Goal: Task Accomplishment & Management: Manage account settings

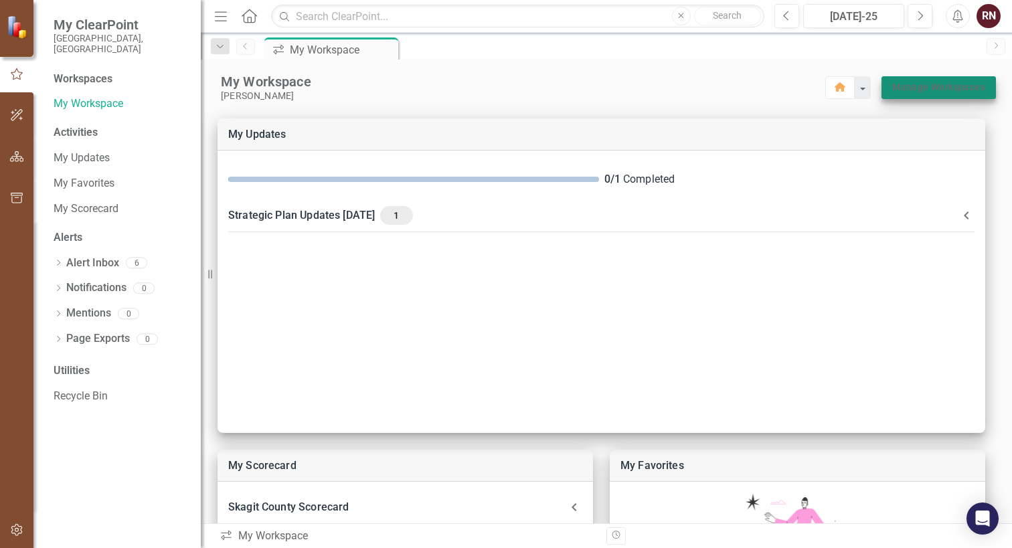
click at [908, 86] on link "Manage Workspaces" at bounding box center [938, 87] width 93 height 17
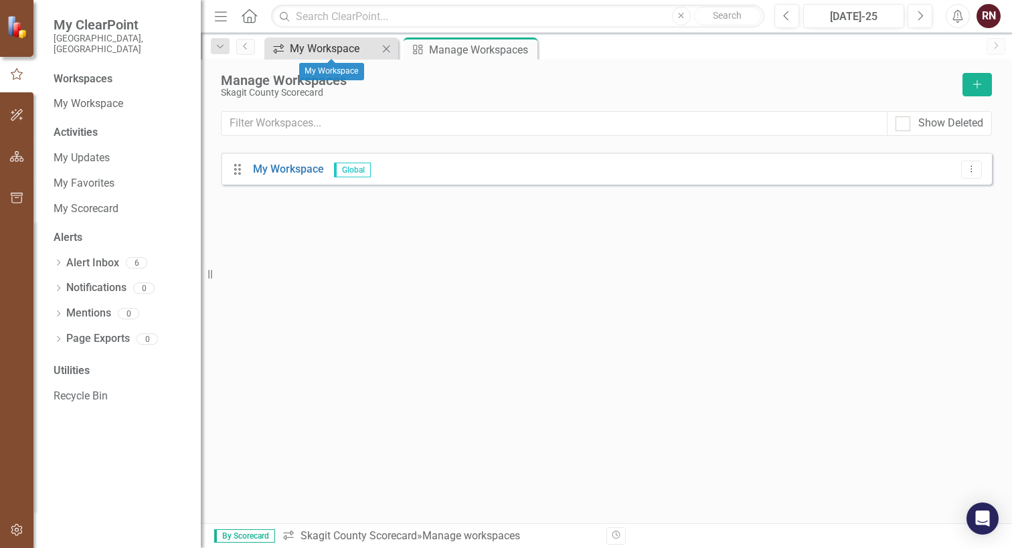
click at [374, 53] on div "My Workspace" at bounding box center [334, 48] width 88 height 17
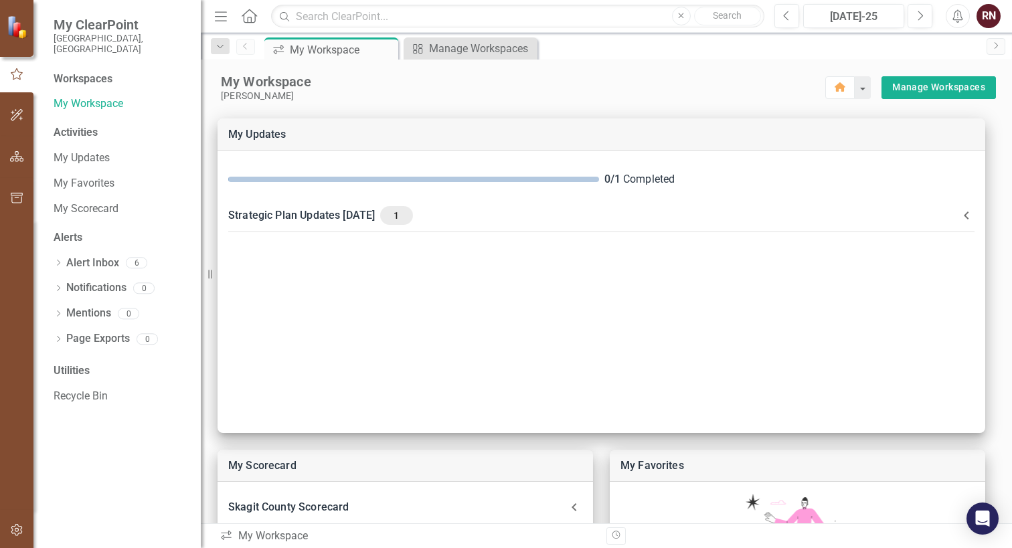
click at [993, 11] on div "RN" at bounding box center [989, 16] width 24 height 24
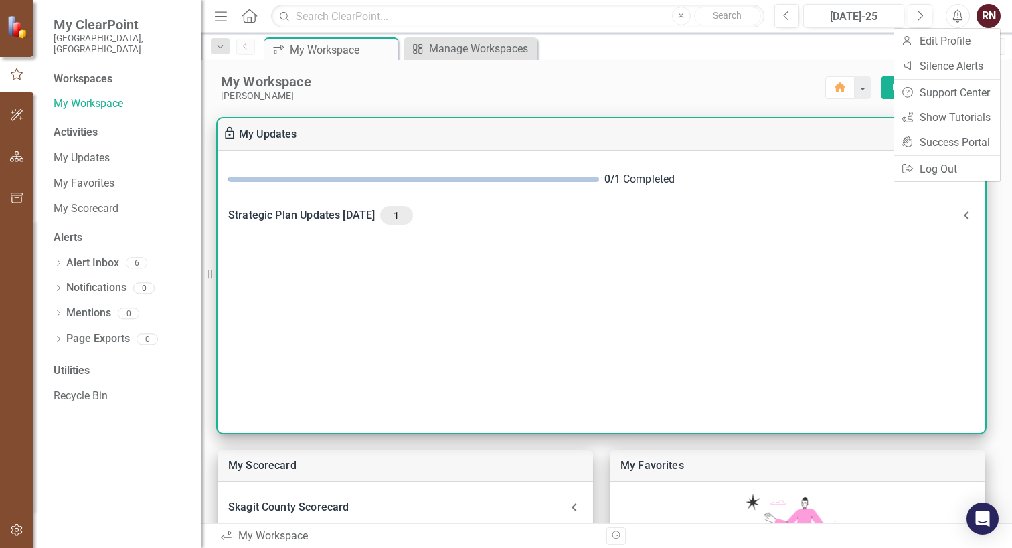
click at [787, 268] on div "0 / 1 Completed Strategic Plan Updates [DATE] 1 Please make updates to your ass…" at bounding box center [602, 292] width 768 height 282
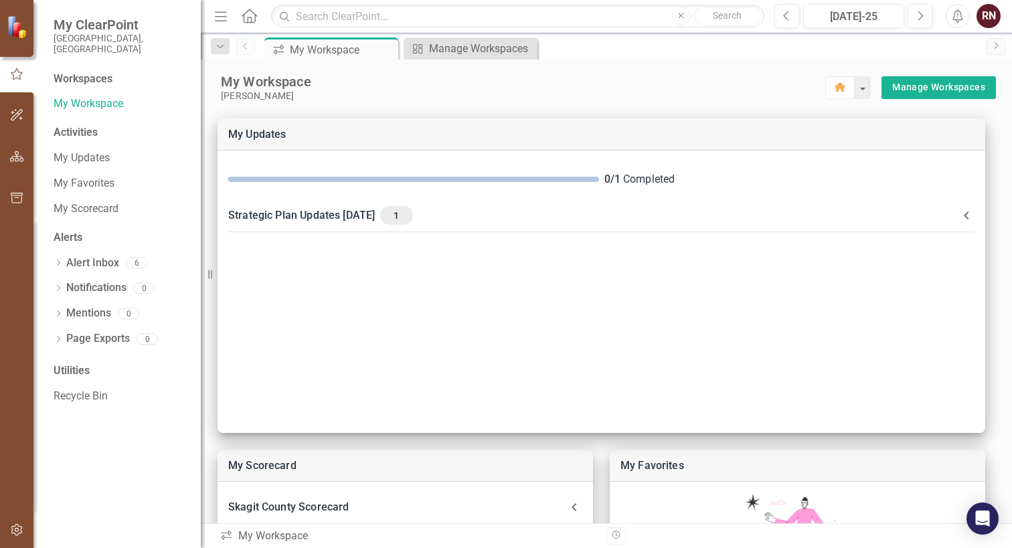
click at [92, 72] on div "Workspaces" at bounding box center [83, 79] width 59 height 15
click at [252, 14] on icon "Home" at bounding box center [248, 16] width 17 height 14
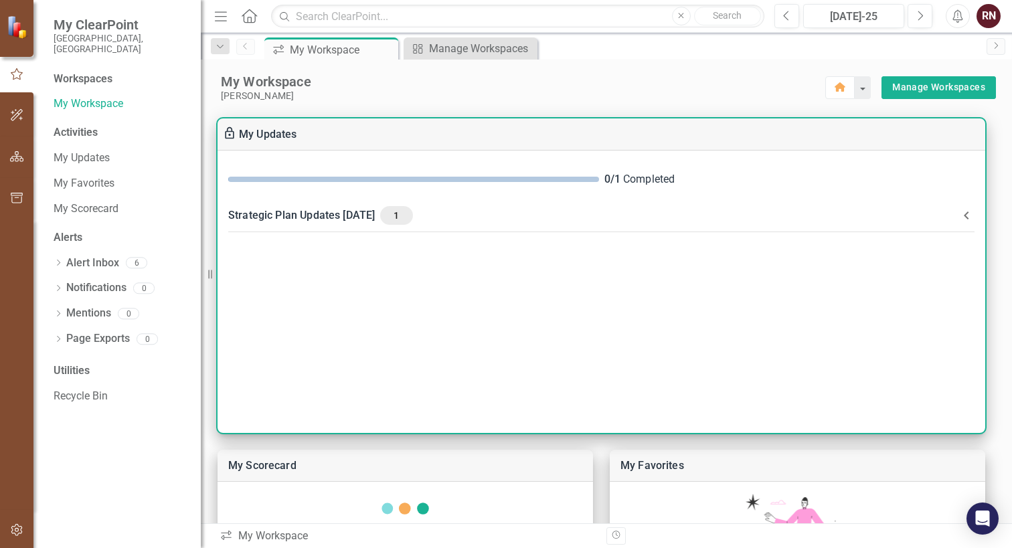
click at [324, 220] on div "Strategic Plan Updates [DATE] 1" at bounding box center [593, 215] width 730 height 19
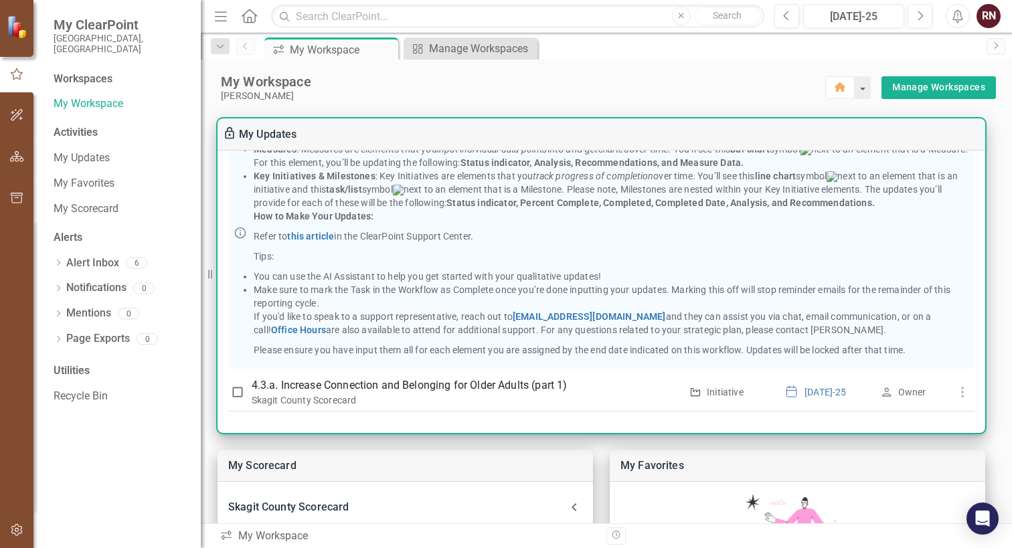
scroll to position [67, 0]
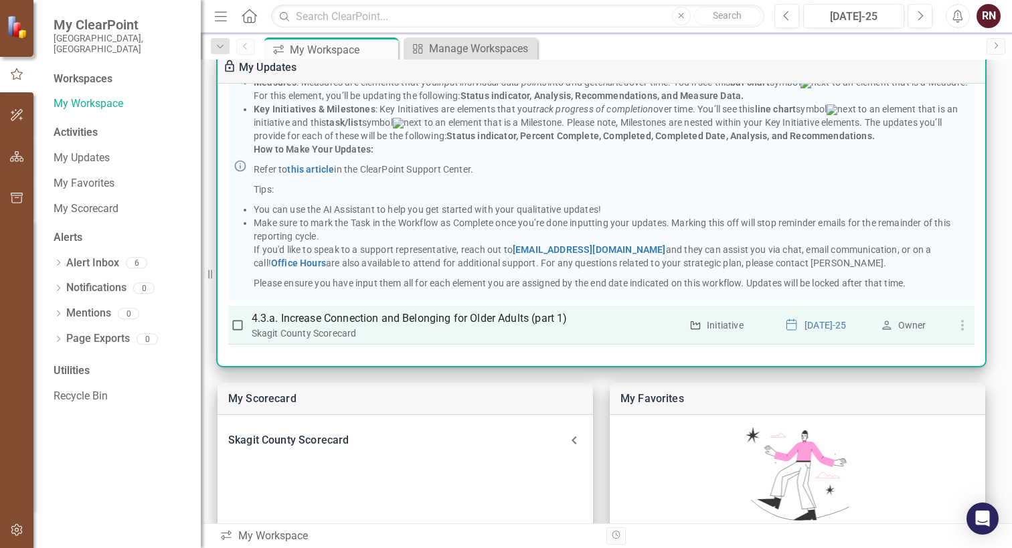
click at [390, 322] on p "4.3.a. Increase Connection and Belonging for Older Adults (part 1)" at bounding box center [467, 319] width 430 height 16
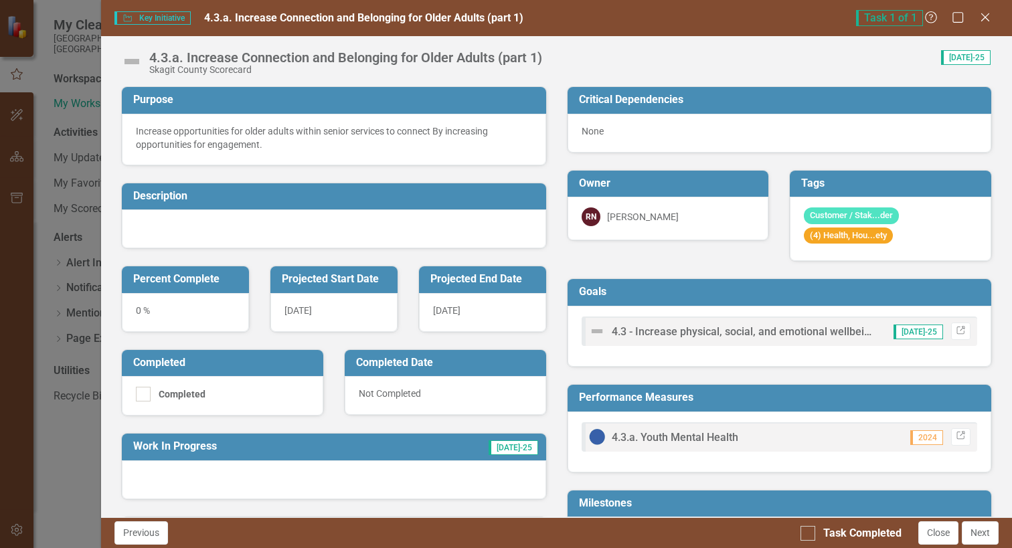
click at [327, 312] on div "[DATE]" at bounding box center [333, 312] width 127 height 39
click at [323, 305] on div "[DATE]" at bounding box center [333, 312] width 127 height 39
click at [473, 316] on div "[DATE]" at bounding box center [482, 312] width 127 height 39
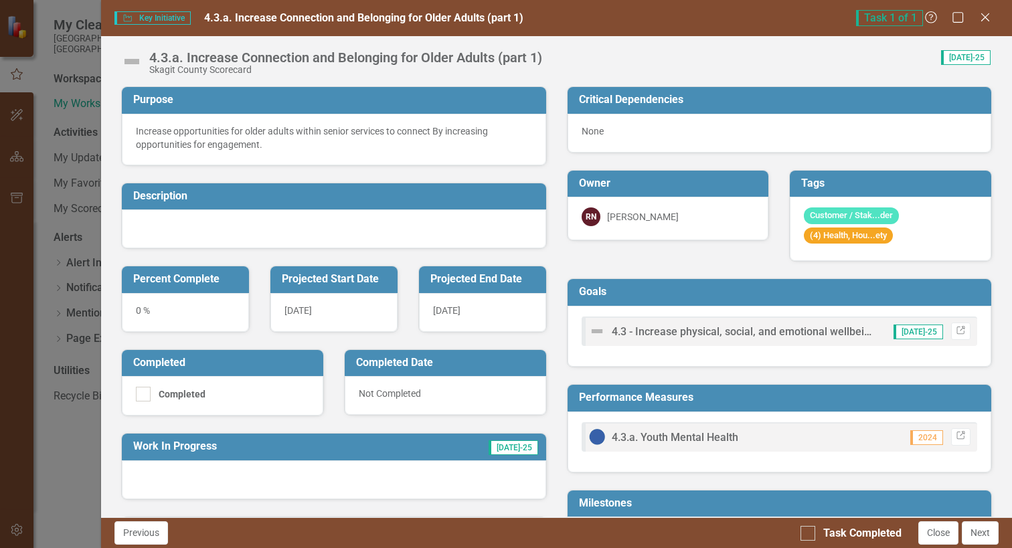
click at [473, 316] on div "[DATE]" at bounding box center [482, 312] width 127 height 39
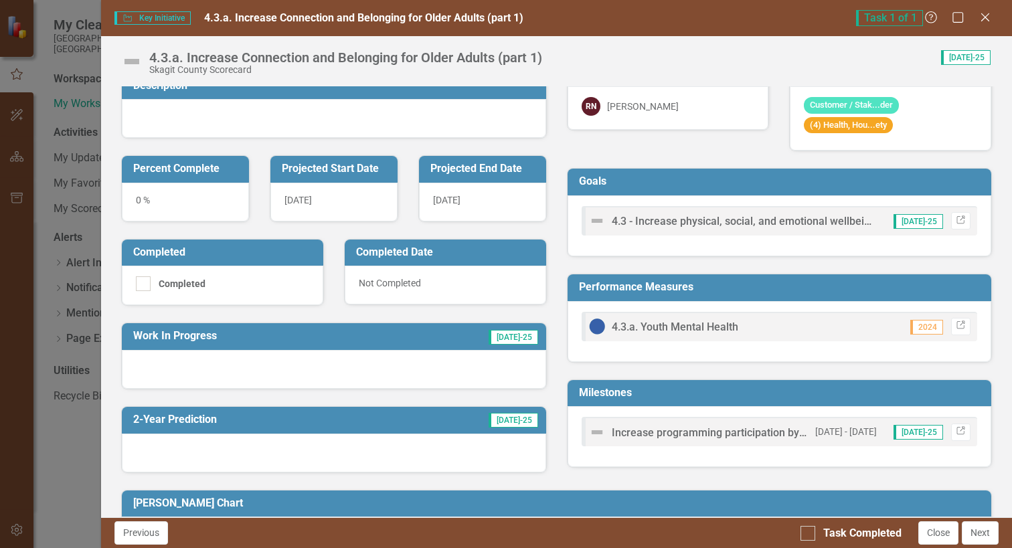
scroll to position [134, 0]
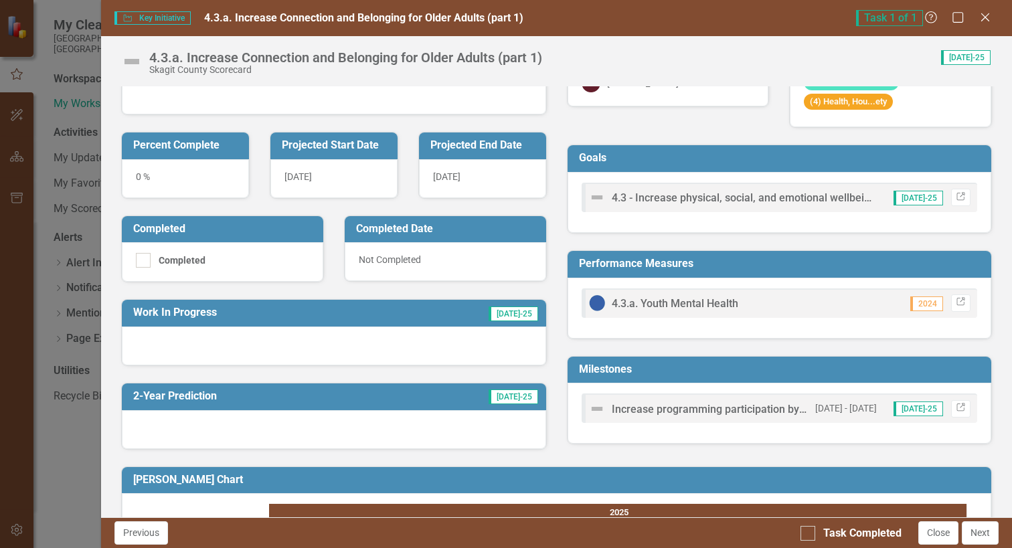
click at [738, 410] on span "Increase programming participation by 5% each quarter" at bounding box center [746, 409] width 268 height 13
click at [726, 412] on span "Increase programming participation by 5% each quarter" at bounding box center [746, 409] width 268 height 13
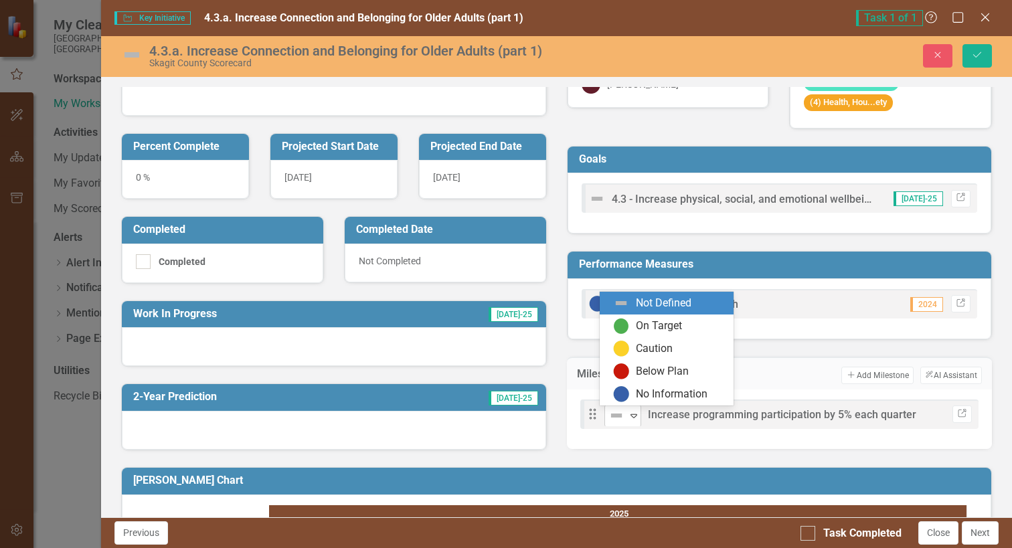
click at [627, 421] on icon "Expand" at bounding box center [633, 415] width 13 height 11
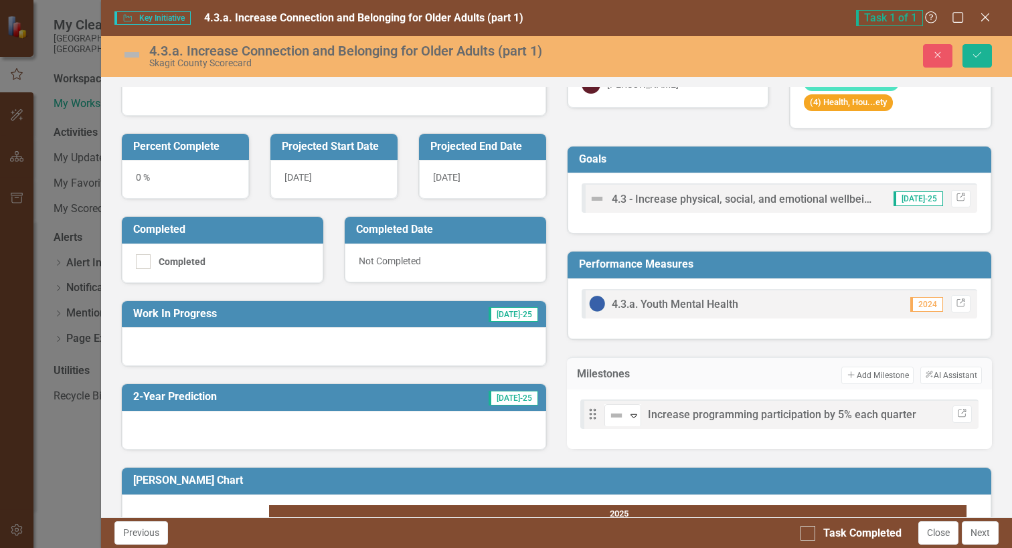
click at [712, 416] on span "Increase programming participation by 5% each quarter" at bounding box center [782, 414] width 268 height 13
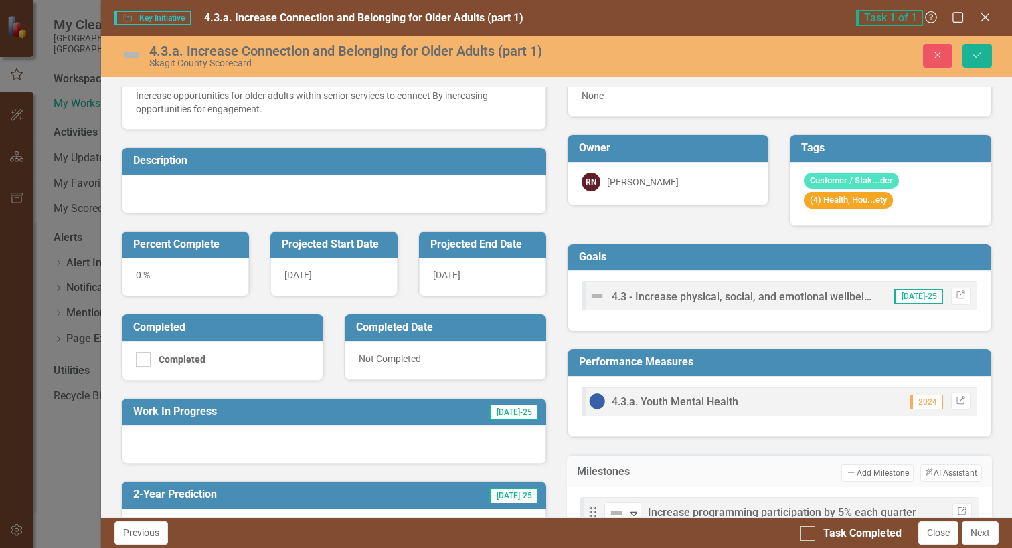
scroll to position [0, 0]
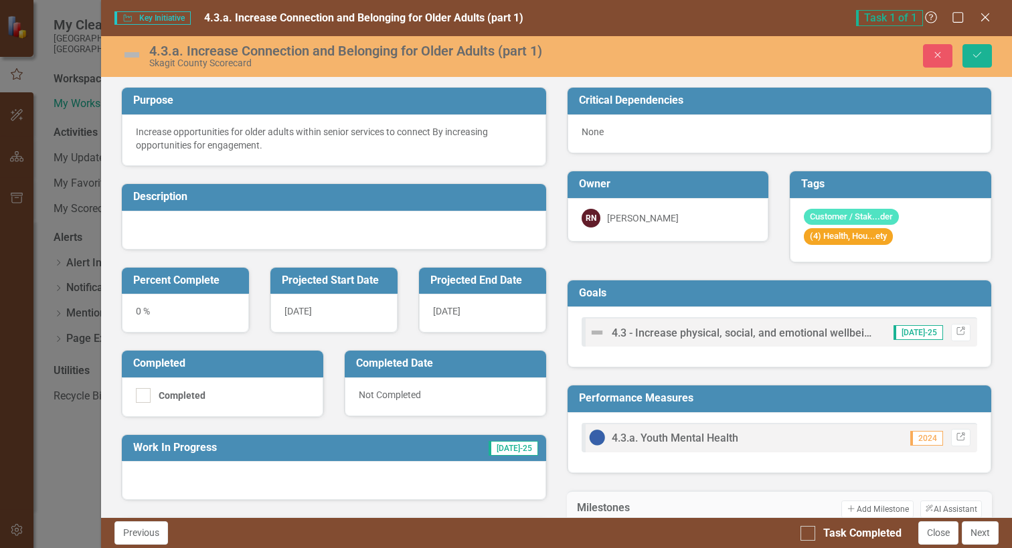
click at [710, 333] on span "4.3 - Increase physical, social, and emotional wellbeing at all stages of life." at bounding box center [791, 333] width 359 height 13
click at [314, 21] on span "4.3.a. Increase Connection and Belonging for Older Adults (part 1)" at bounding box center [363, 17] width 319 height 13
click at [335, 304] on div "[DATE]" at bounding box center [333, 313] width 127 height 39
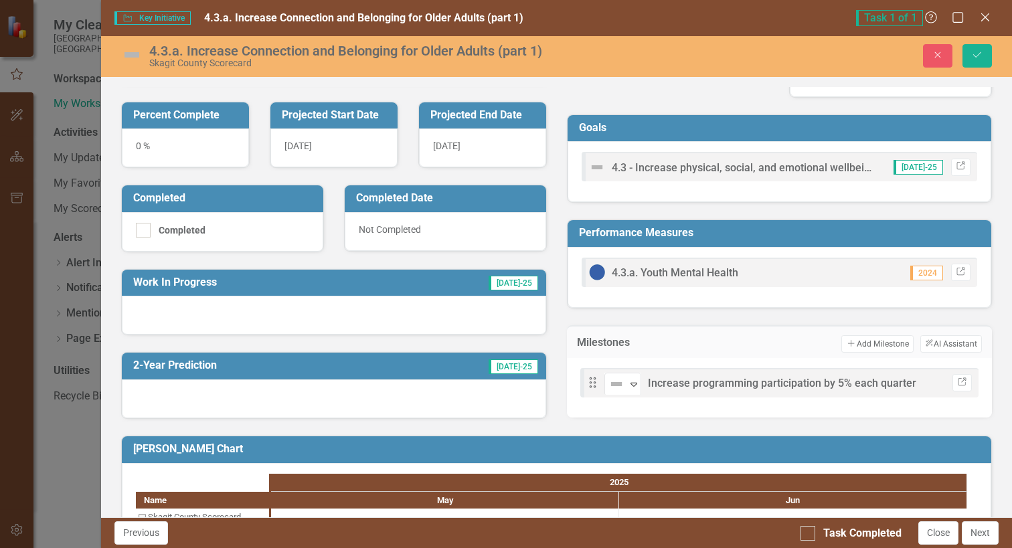
scroll to position [134, 0]
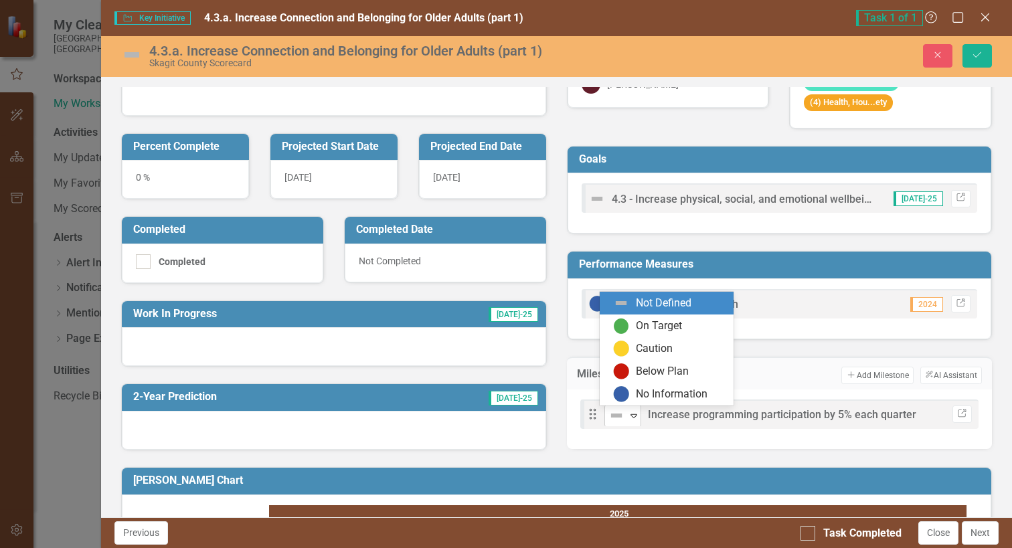
click at [630, 416] on icon "Expand" at bounding box center [633, 415] width 13 height 11
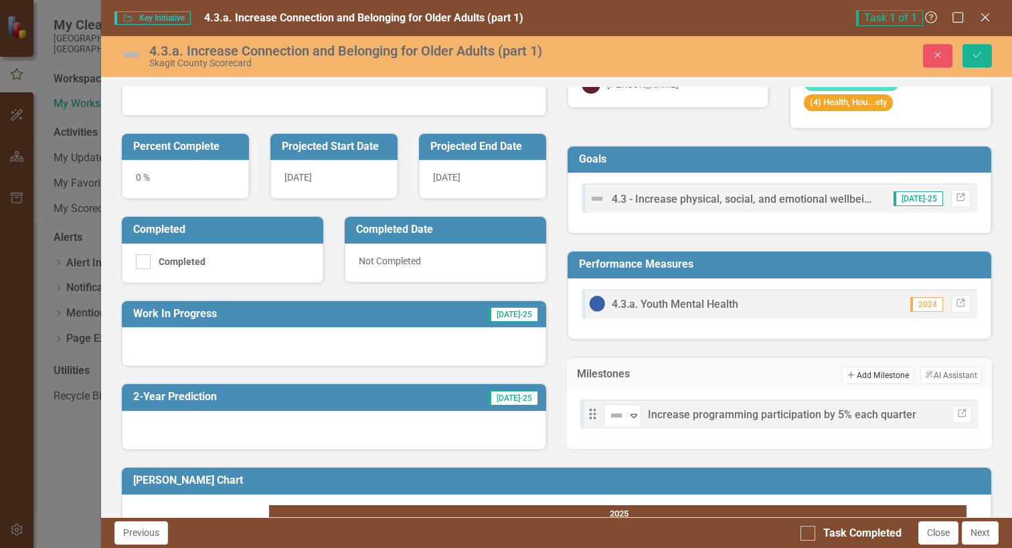
click at [890, 374] on button "Add Add Milestone" at bounding box center [877, 375] width 72 height 17
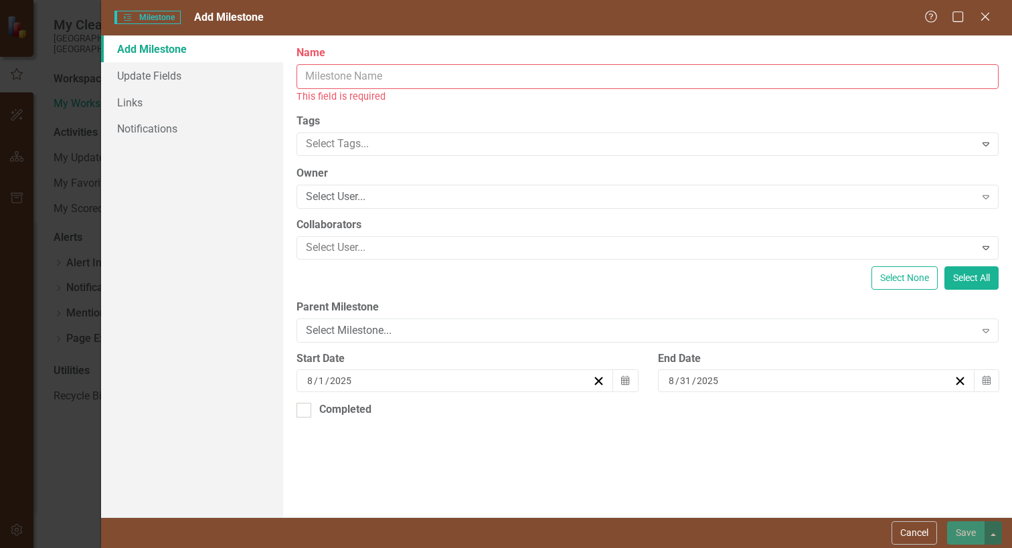
click at [479, 396] on div "Start Date [DATE] Calendar" at bounding box center [466, 377] width 361 height 52
click at [366, 379] on div "[DATE]" at bounding box center [448, 380] width 287 height 13
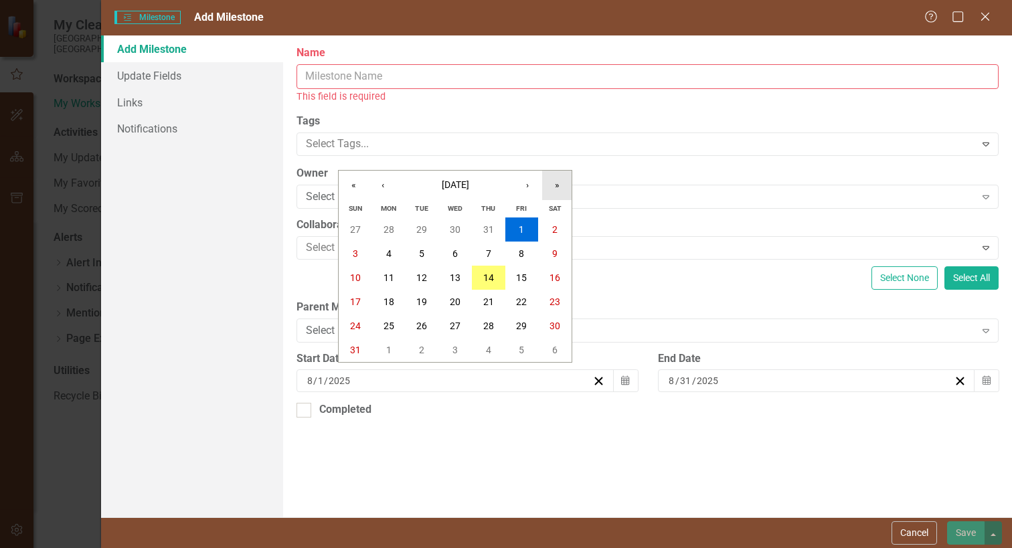
click at [559, 189] on button "»" at bounding box center [556, 185] width 29 height 29
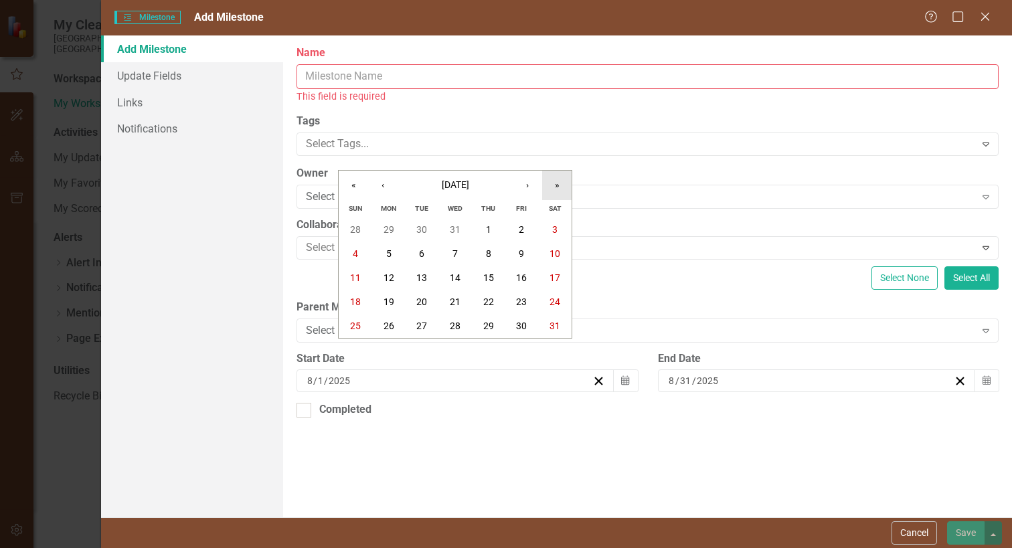
click at [559, 189] on button "»" at bounding box center [556, 185] width 29 height 29
click at [357, 183] on button "«" at bounding box center [353, 185] width 29 height 29
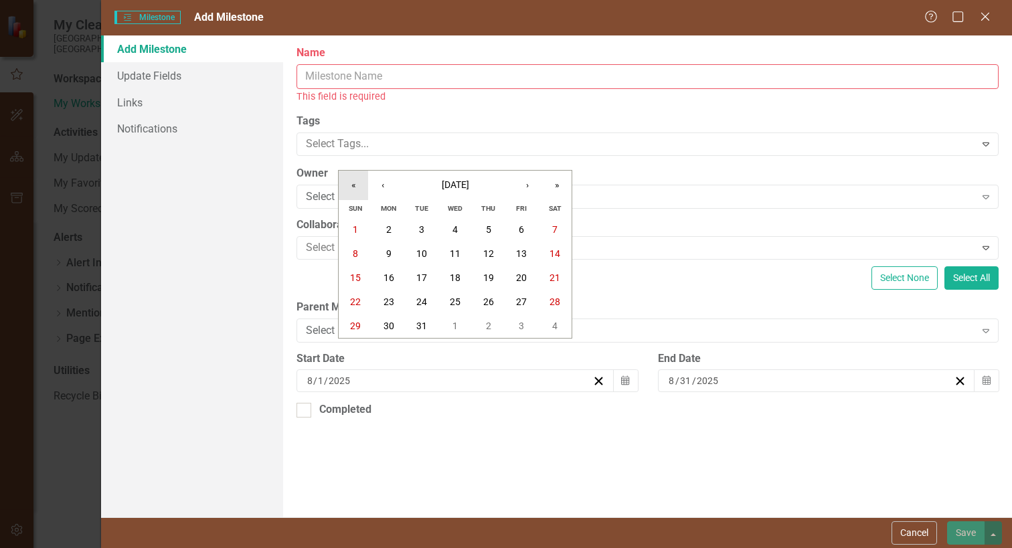
click at [357, 183] on button "«" at bounding box center [353, 185] width 29 height 29
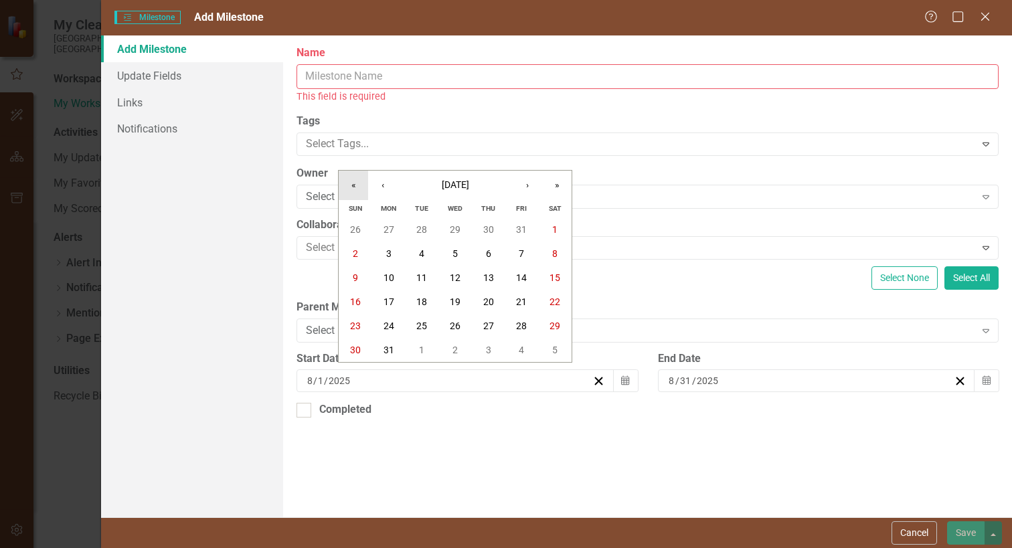
click at [357, 183] on button "«" at bounding box center [353, 185] width 29 height 29
click at [529, 185] on button "›" at bounding box center [527, 185] width 29 height 29
click at [456, 226] on abbr "1" at bounding box center [455, 229] width 5 height 11
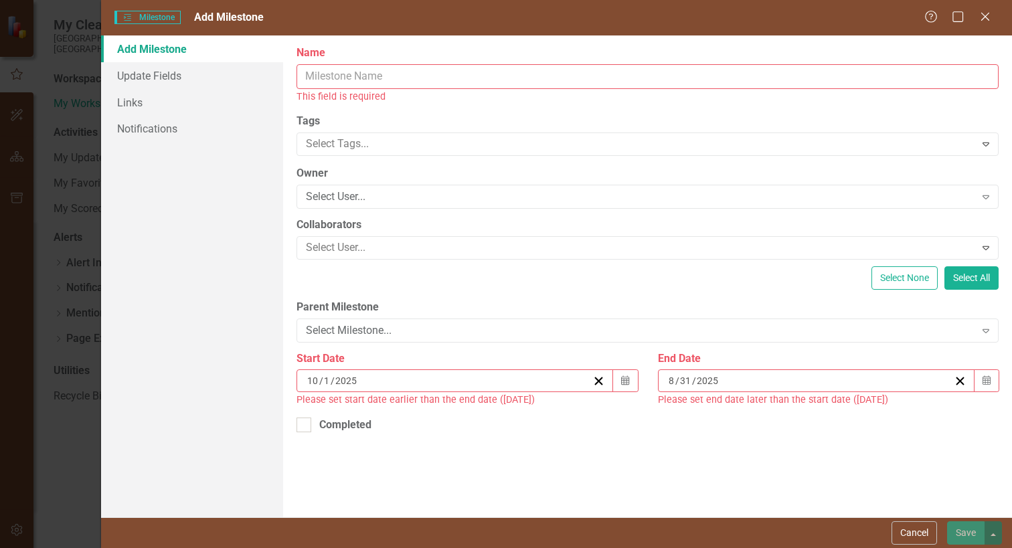
click at [845, 384] on div "[DATE]" at bounding box center [810, 380] width 287 height 13
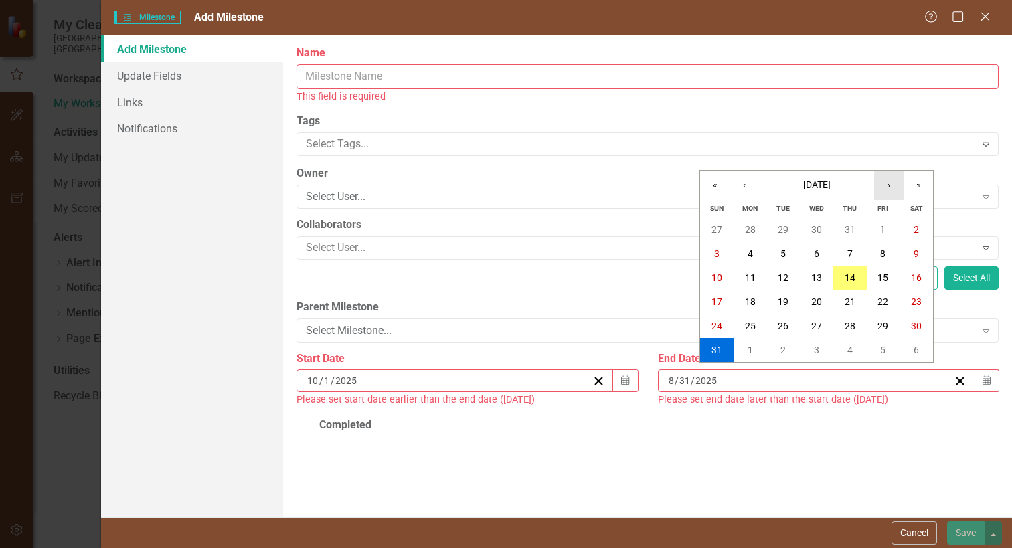
click at [889, 185] on button "›" at bounding box center [888, 185] width 29 height 29
click at [818, 325] on abbr "31" at bounding box center [816, 326] width 11 height 11
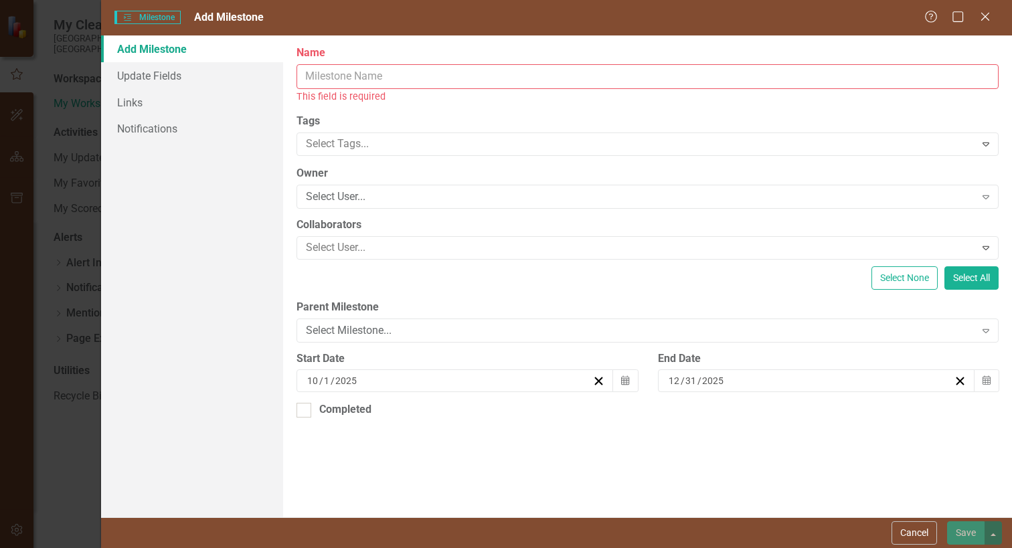
click at [346, 76] on input "Name" at bounding box center [648, 76] width 702 height 25
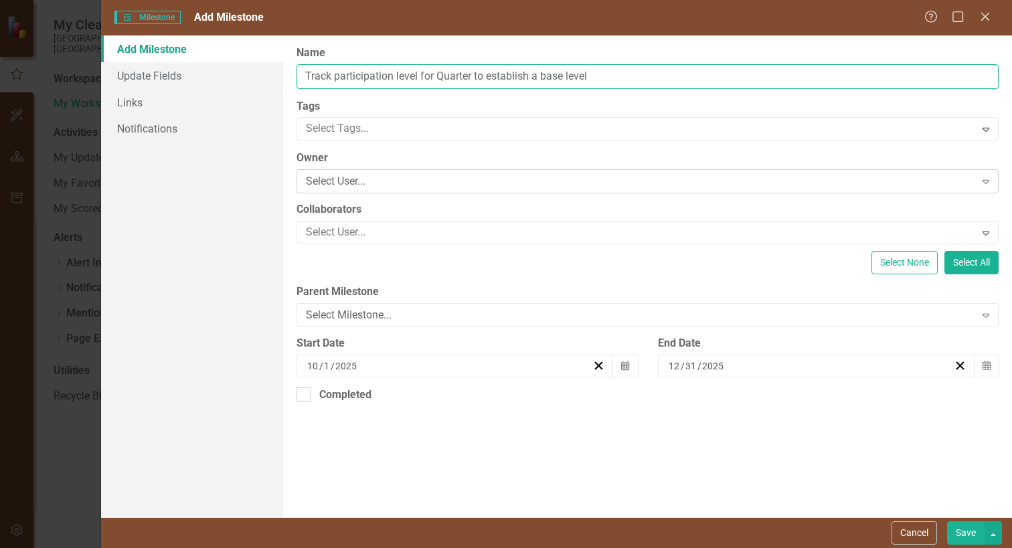
type input "Track participation level for Quarter to establish a base level"
click at [993, 177] on div "Expand" at bounding box center [986, 181] width 24 height 21
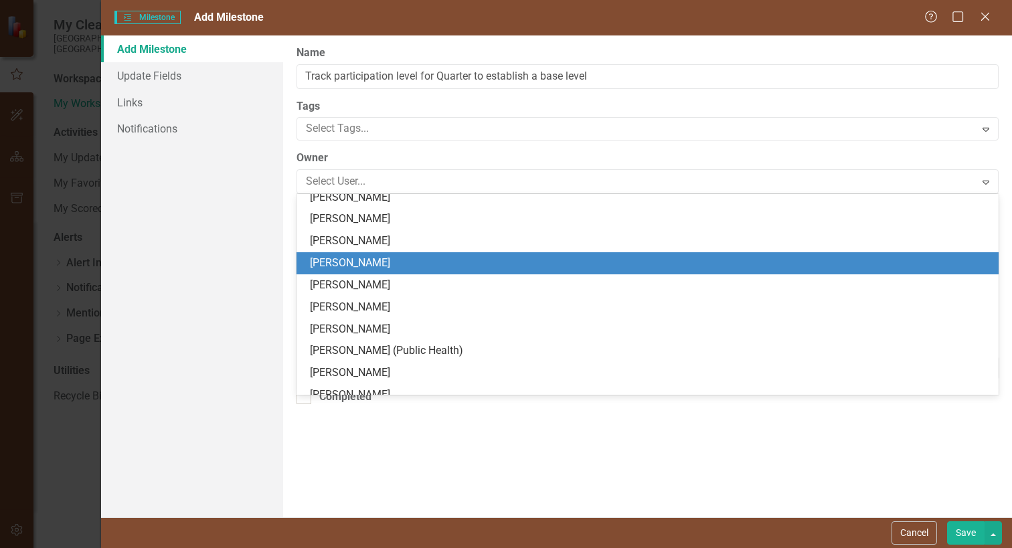
scroll to position [669, 0]
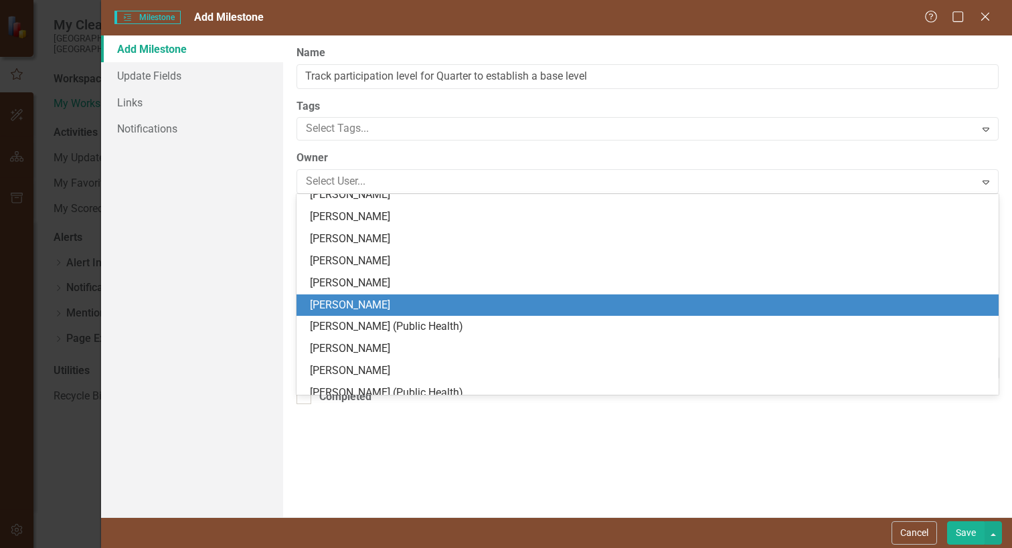
click at [365, 306] on div "[PERSON_NAME]" at bounding box center [650, 305] width 681 height 15
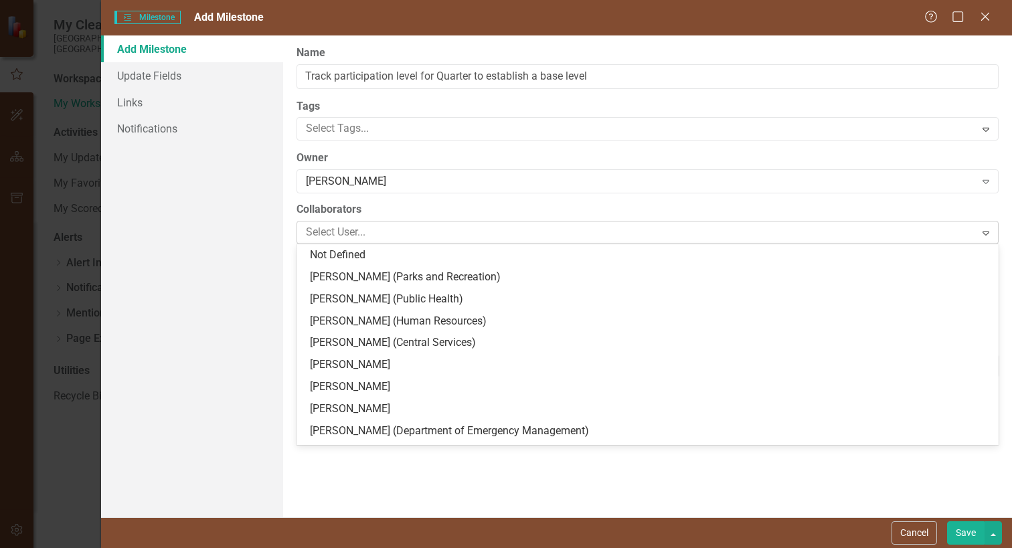
click at [986, 232] on icon at bounding box center [986, 234] width 7 height 4
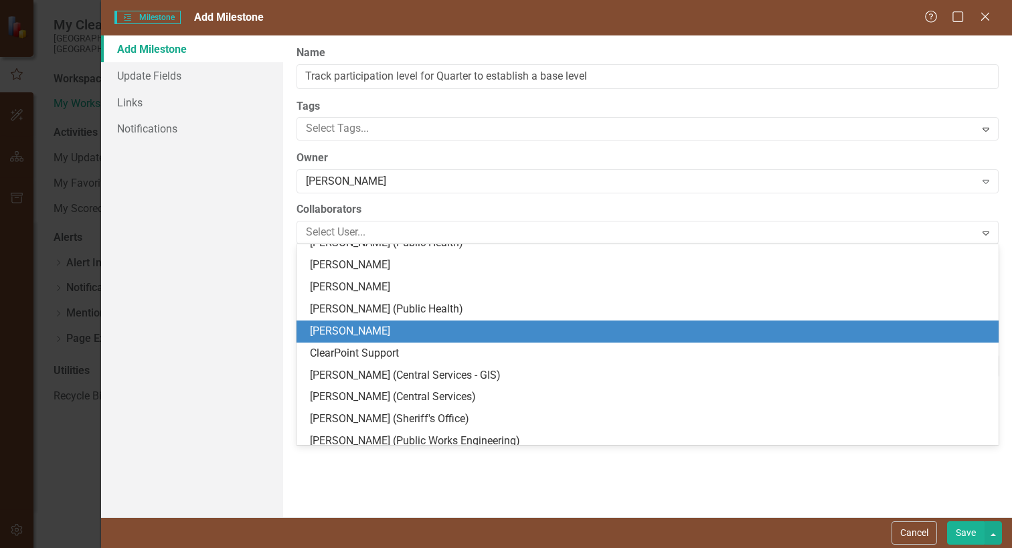
scroll to position [855, 0]
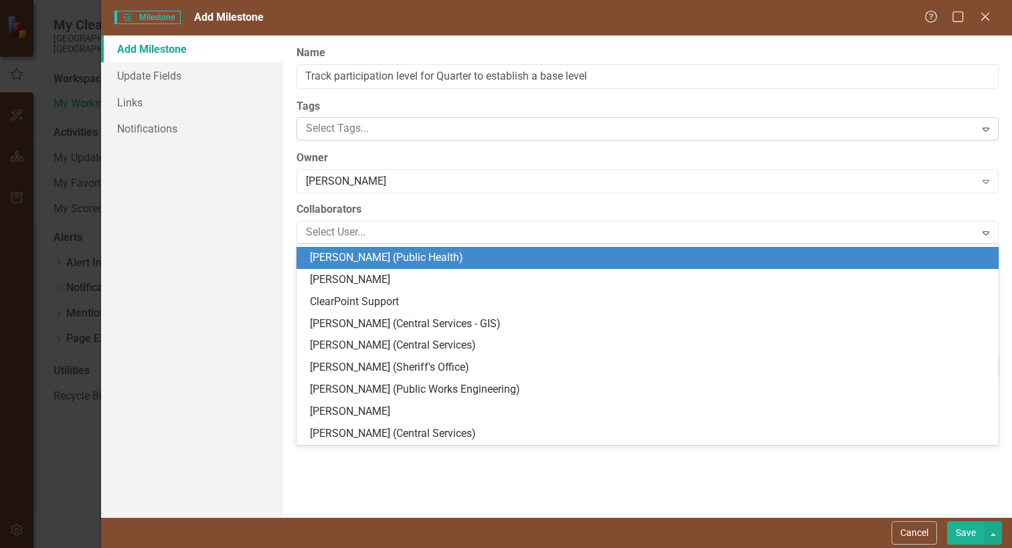
click at [722, 134] on div at bounding box center [638, 129] width 674 height 18
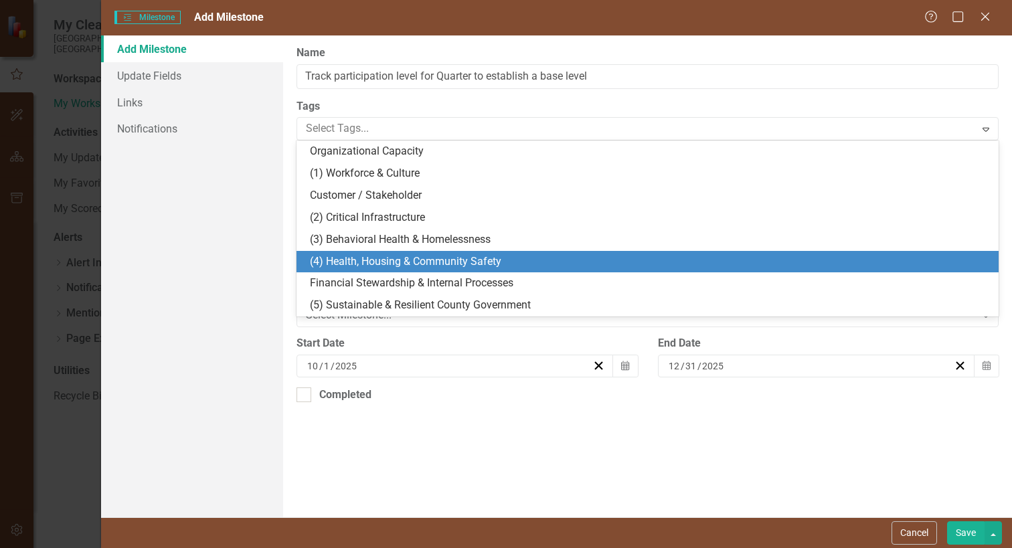
click at [566, 258] on div "(4) Health, Housing & Community Safety" at bounding box center [650, 261] width 681 height 15
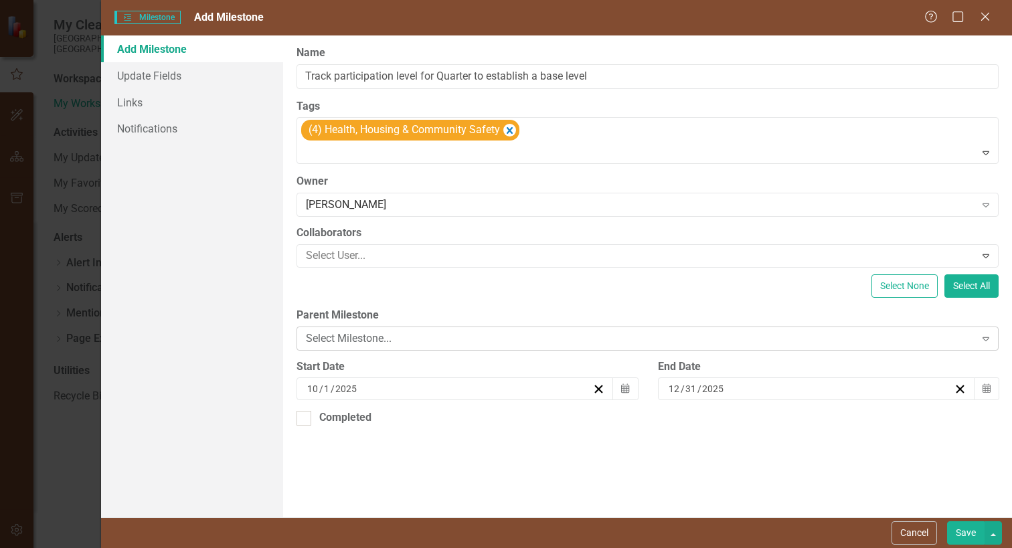
click at [341, 342] on div "Select Milestone..." at bounding box center [640, 338] width 669 height 15
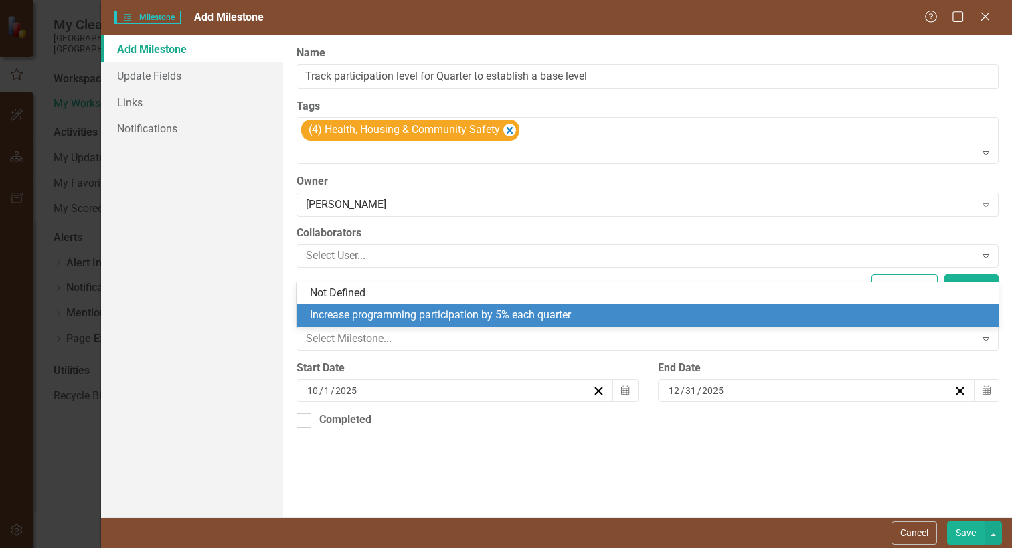
click at [361, 319] on div "Increase programming participation by 5% each quarter" at bounding box center [650, 315] width 681 height 15
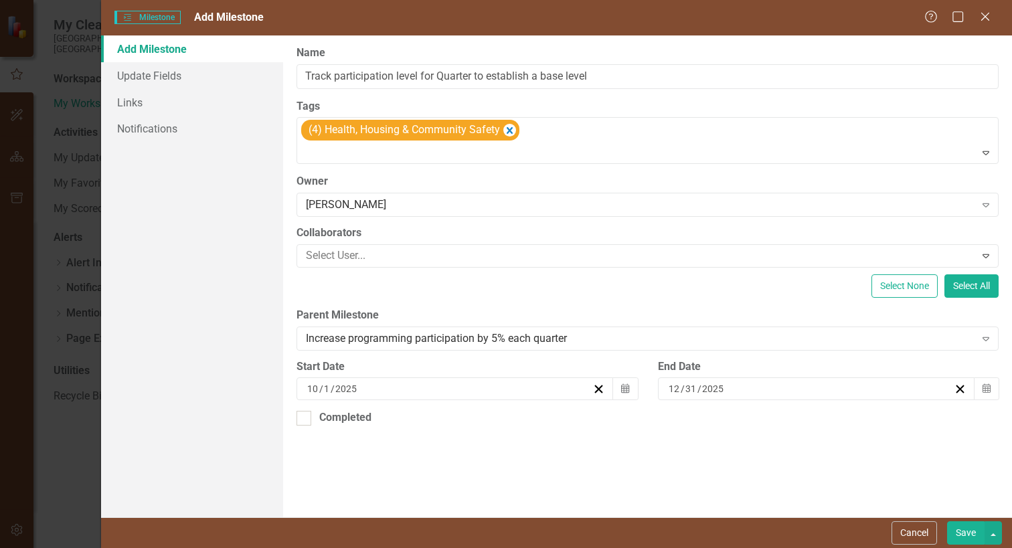
click at [966, 529] on button "Save" at bounding box center [965, 532] width 37 height 23
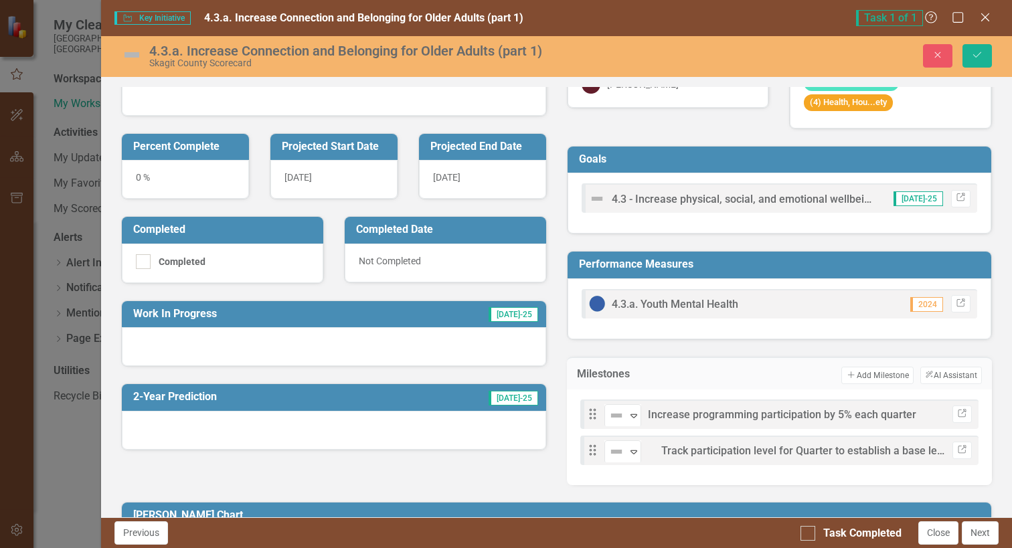
click at [749, 453] on span "Track participation level for Quarter to establish a base level" at bounding box center [806, 450] width 290 height 13
click at [957, 448] on icon "Link" at bounding box center [962, 450] width 10 height 8
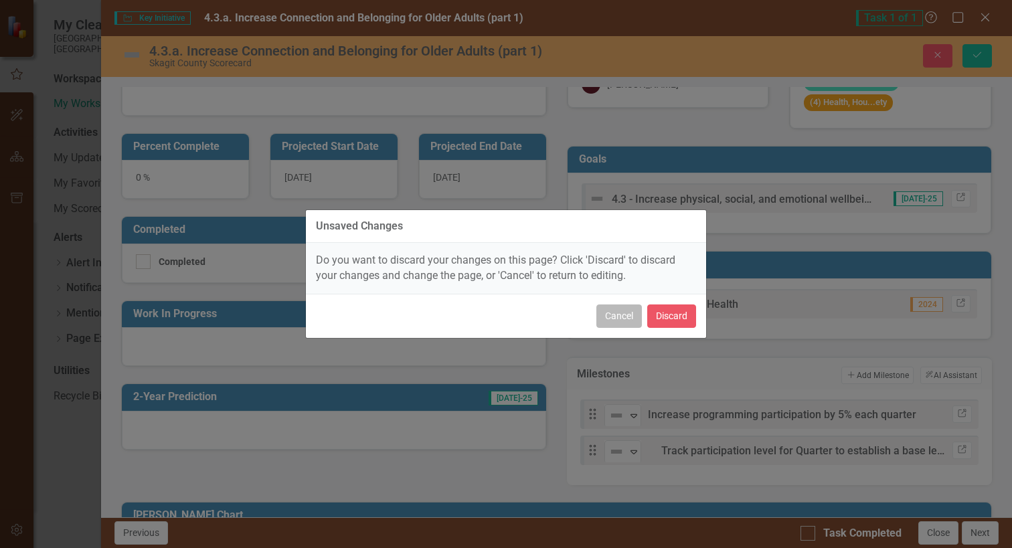
click at [606, 317] on button "Cancel" at bounding box center [619, 316] width 46 height 23
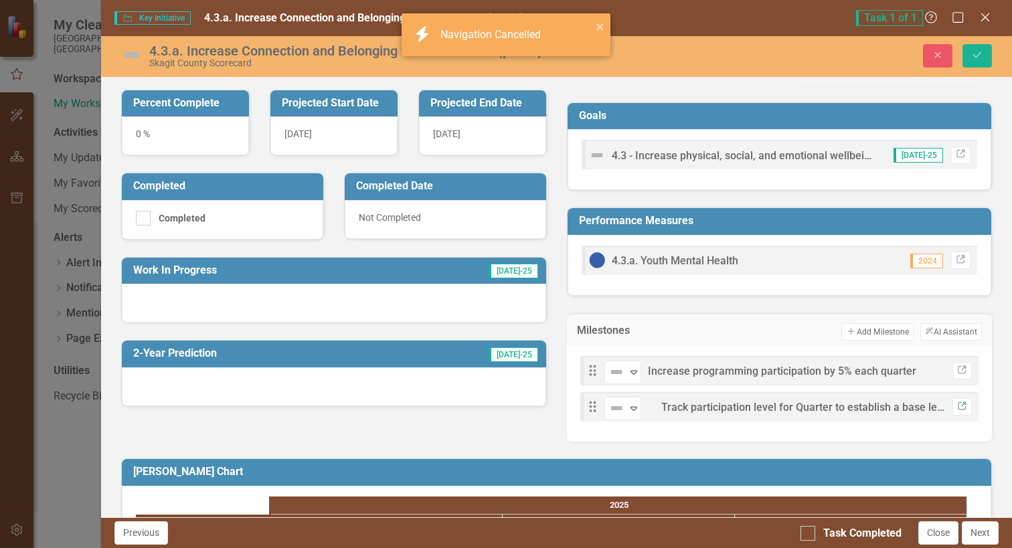
scroll to position [201, 0]
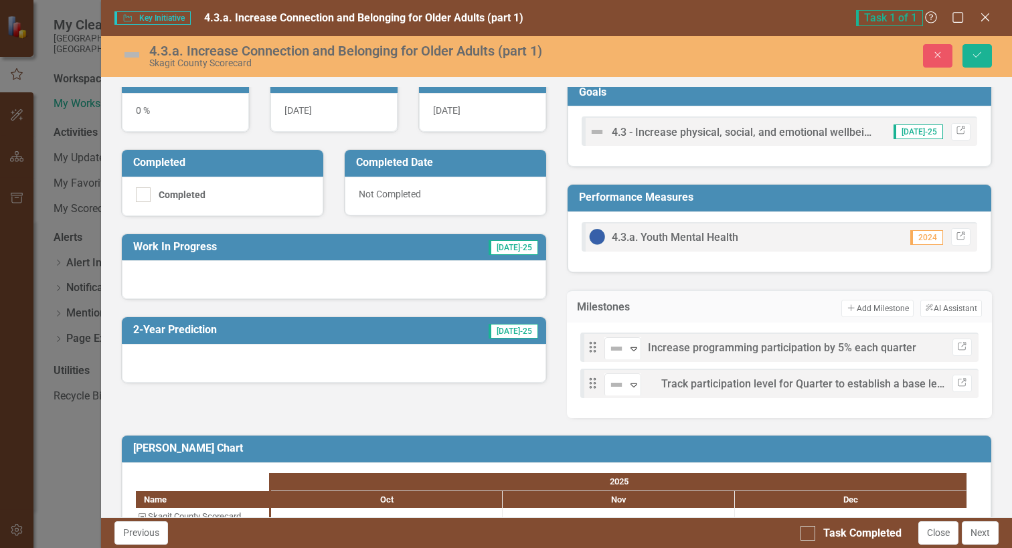
click at [588, 384] on icon "Drag" at bounding box center [592, 383] width 17 height 13
click at [592, 388] on icon "Drag" at bounding box center [592, 383] width 17 height 13
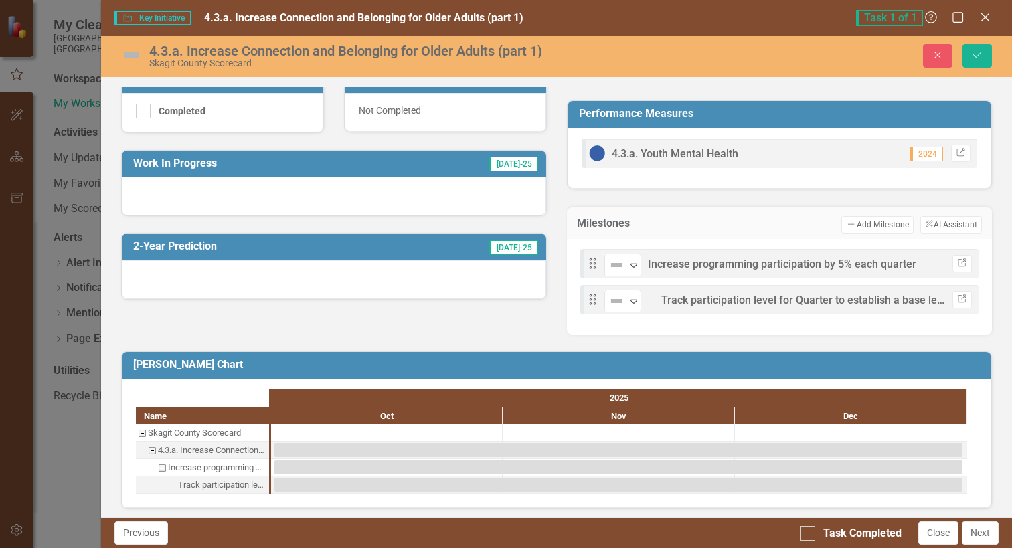
scroll to position [290, 0]
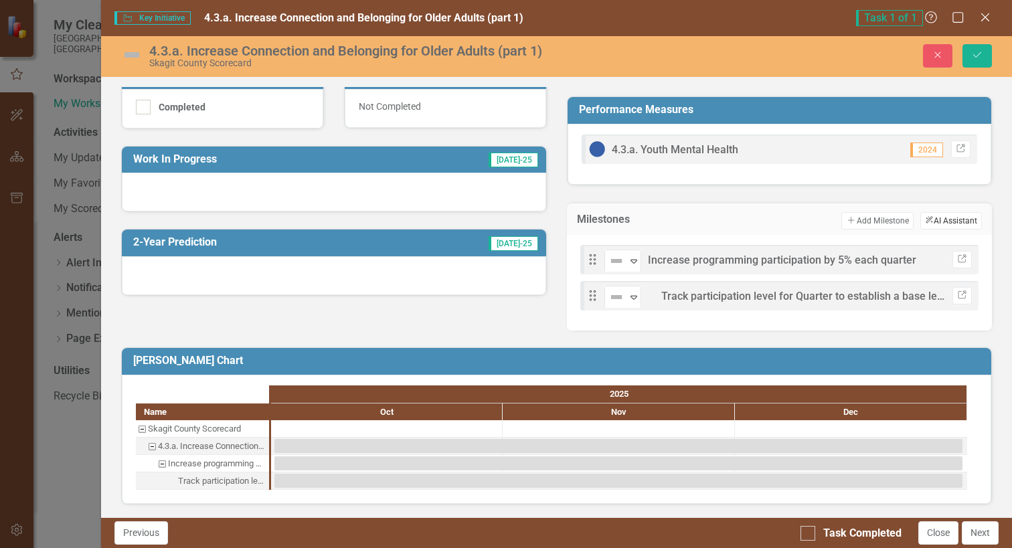
click at [931, 224] on button "ClearPoint AI AI Assistant" at bounding box center [951, 220] width 62 height 17
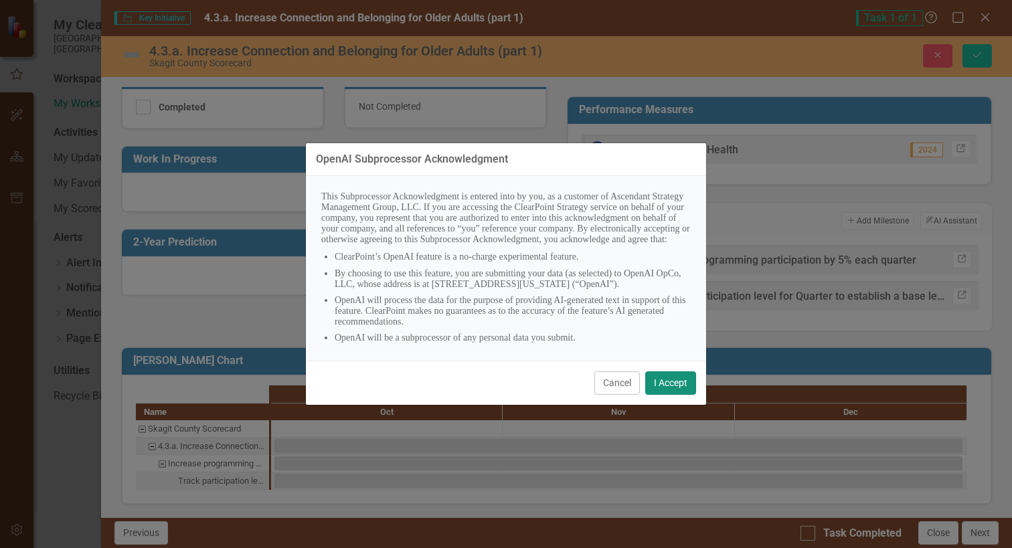
click at [658, 382] on button "I Accept" at bounding box center [670, 383] width 51 height 23
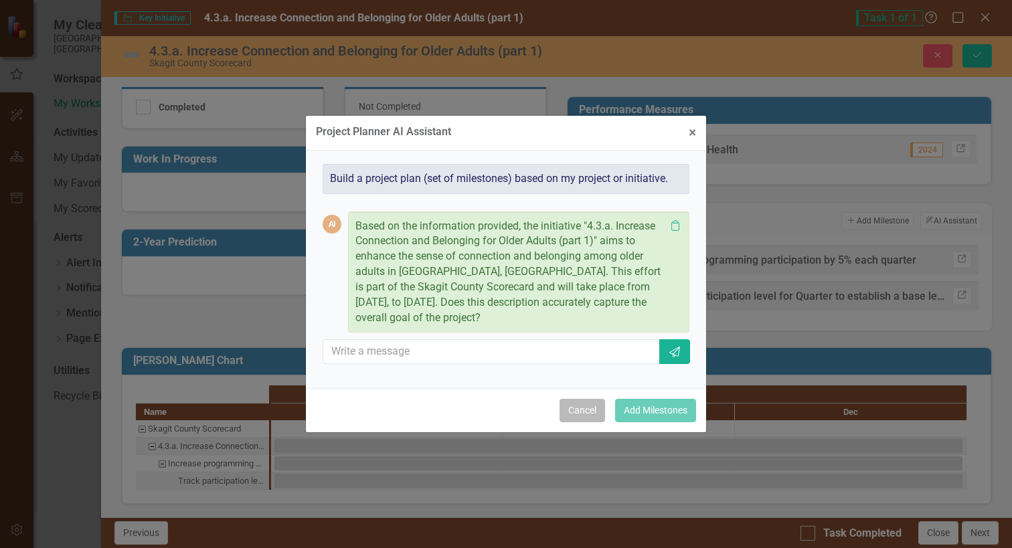
click at [580, 414] on button "Cancel" at bounding box center [583, 410] width 46 height 23
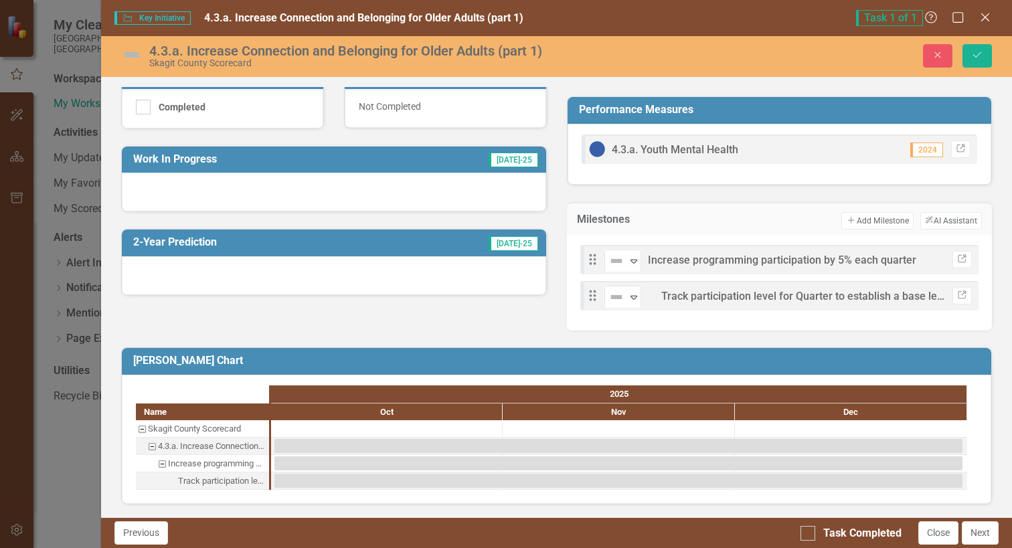
drag, startPoint x: 848, startPoint y: 300, endPoint x: 809, endPoint y: 294, distance: 40.0
click at [809, 294] on span "Track participation level for Quarter to establish a base level" at bounding box center [806, 296] width 290 height 13
click at [590, 303] on div "Drag Not Defined Expand Increase programming participation by 5% each quarter L…" at bounding box center [779, 278] width 398 height 66
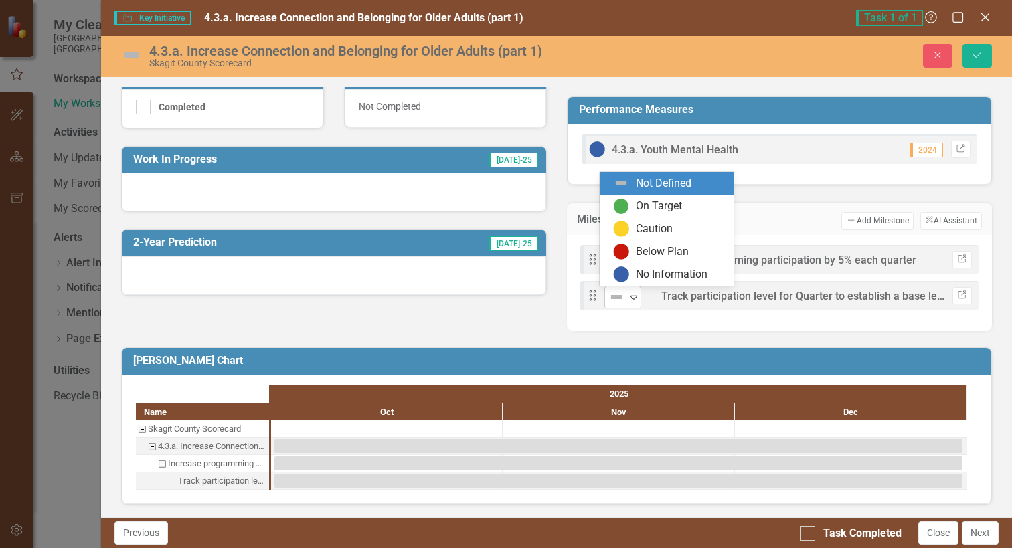
click at [631, 299] on icon at bounding box center [634, 298] width 7 height 4
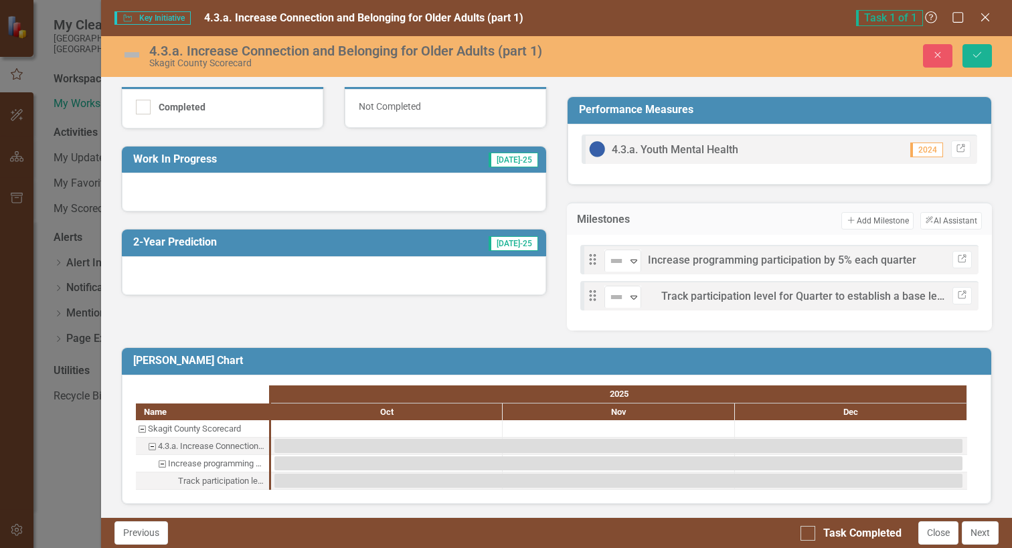
click at [688, 299] on span "Track participation level for Quarter to establish a base level" at bounding box center [806, 296] width 290 height 13
click at [846, 222] on icon "Add" at bounding box center [851, 220] width 10 height 8
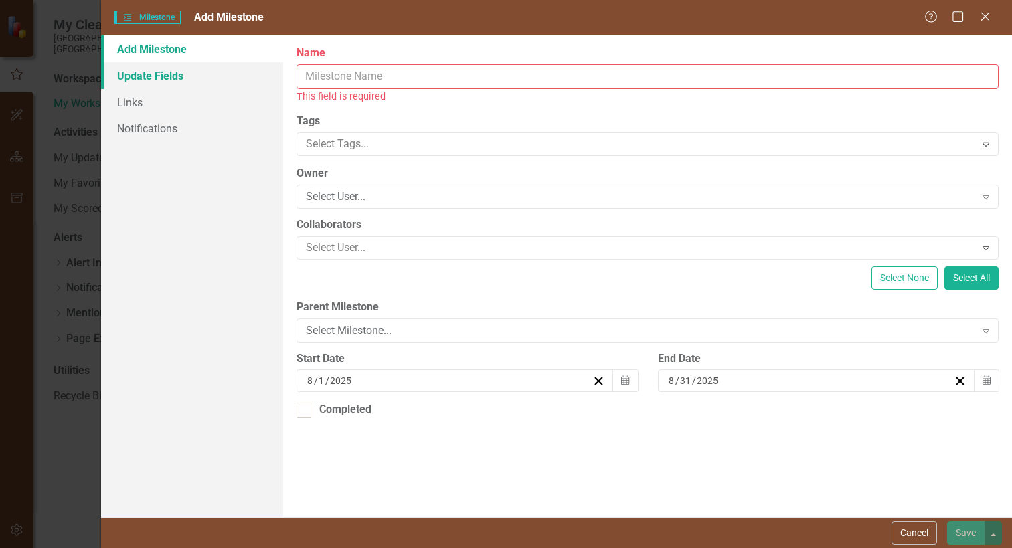
click at [159, 77] on link "Update Fields" at bounding box center [192, 75] width 182 height 27
click at [157, 19] on span "Milestones Milestone" at bounding box center [147, 17] width 66 height 13
click at [130, 17] on icon "Milestones" at bounding box center [127, 17] width 10 height 8
click at [920, 533] on button "Cancel" at bounding box center [915, 532] width 46 height 23
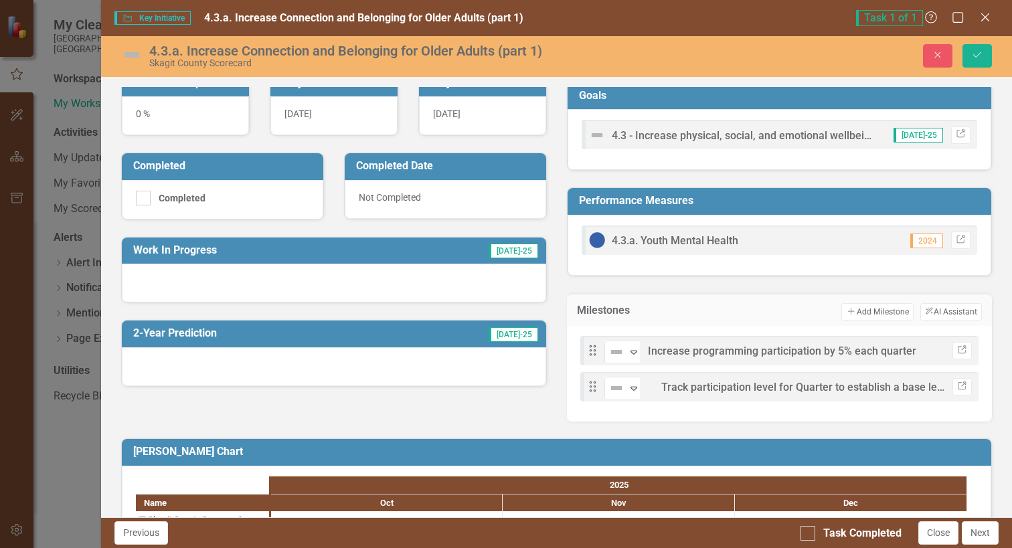
scroll to position [201, 0]
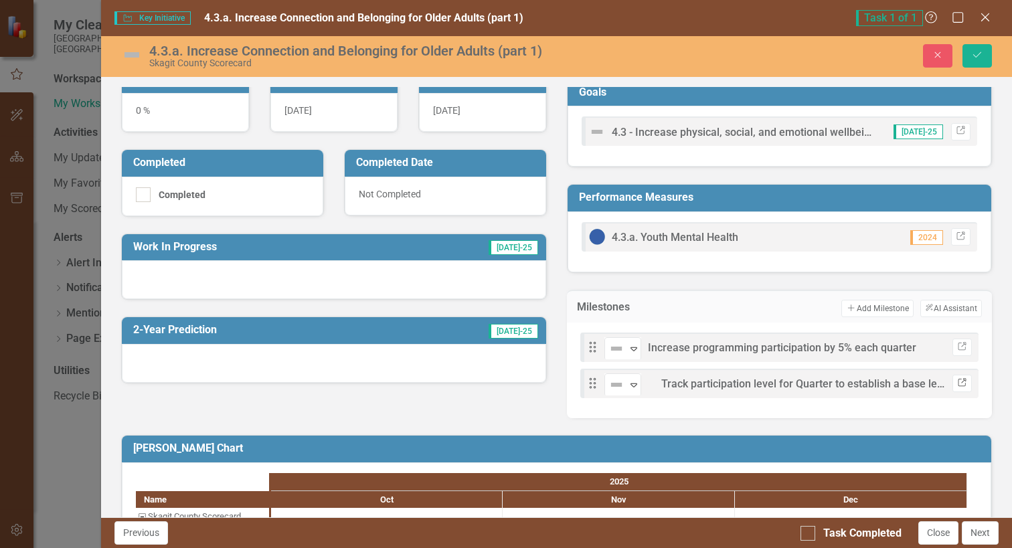
click at [958, 383] on icon at bounding box center [962, 382] width 8 height 8
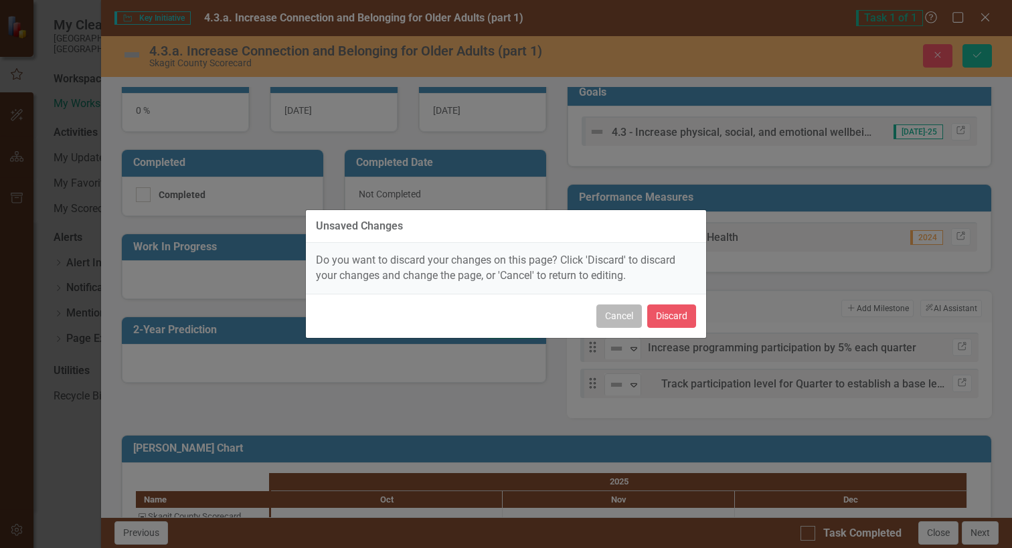
click at [617, 318] on button "Cancel" at bounding box center [619, 316] width 46 height 23
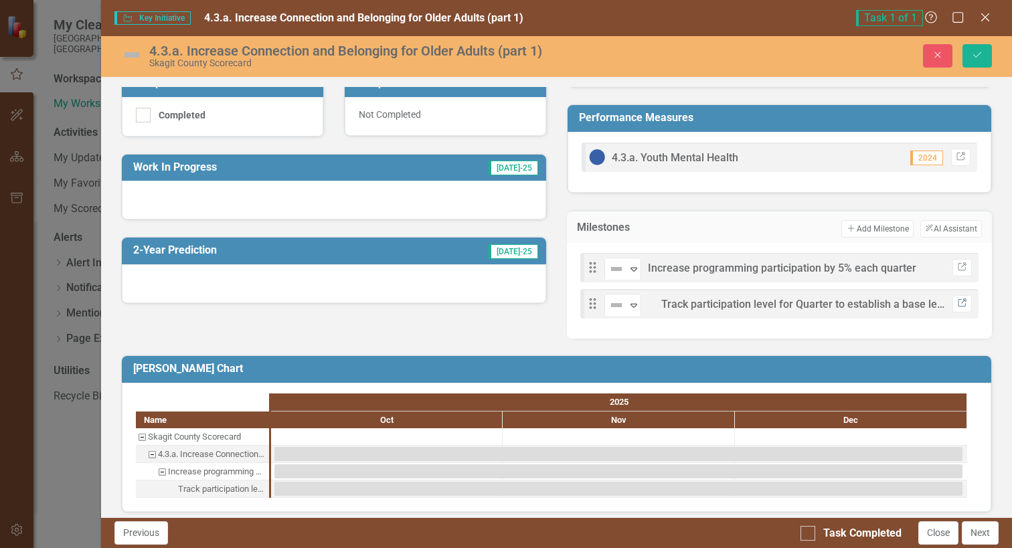
scroll to position [290, 0]
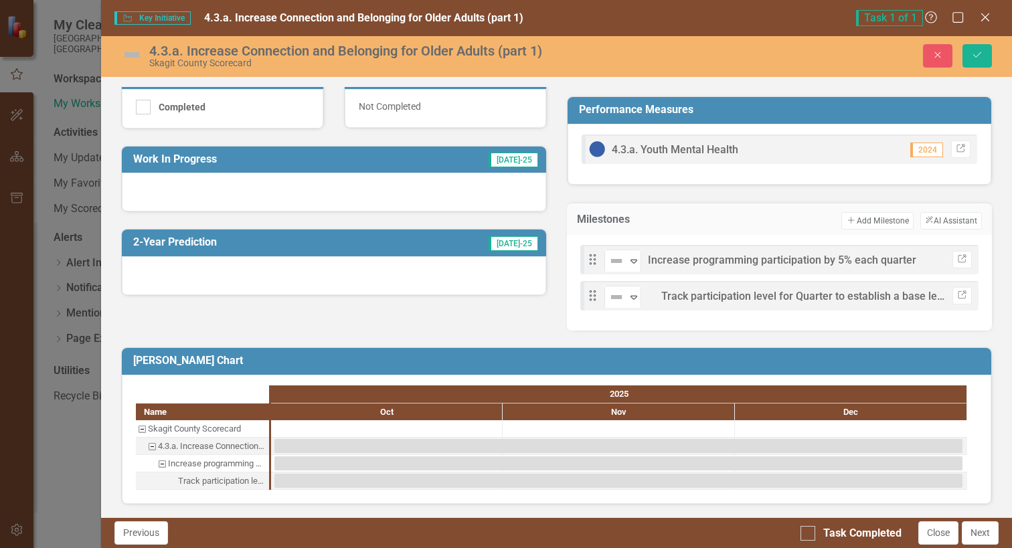
click at [219, 479] on div "Track participation level for Quarter to establish a base level" at bounding box center [221, 481] width 87 height 17
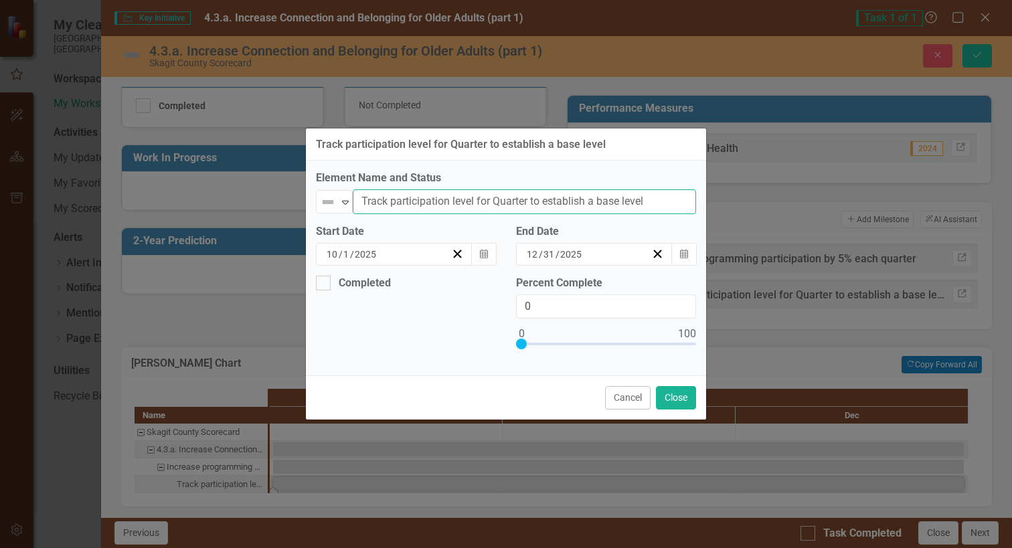
click at [492, 201] on input "Track participation level for Quarter to establish a base level" at bounding box center [524, 201] width 343 height 25
type input "Track participation level for a Quarter to establish a base level"
click at [682, 396] on button "Close" at bounding box center [676, 397] width 40 height 23
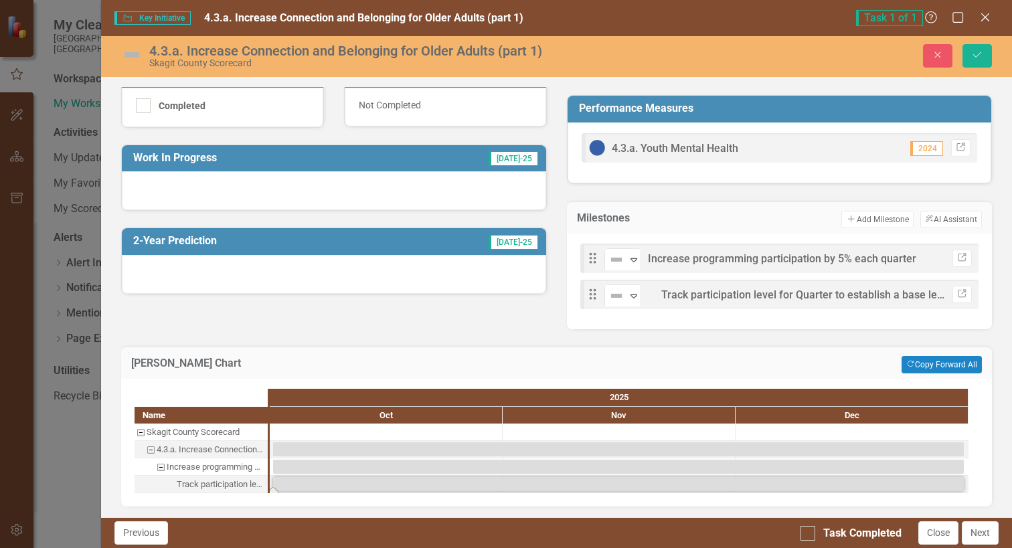
click at [216, 487] on div "Track participation level for a Quarter to establish a base level" at bounding box center [220, 484] width 87 height 17
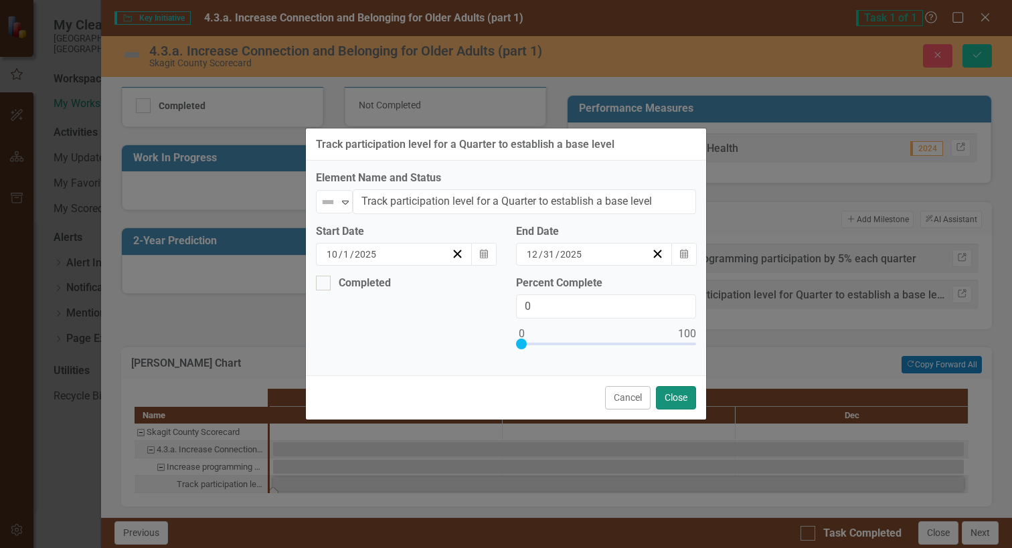
click at [683, 397] on button "Close" at bounding box center [676, 397] width 40 height 23
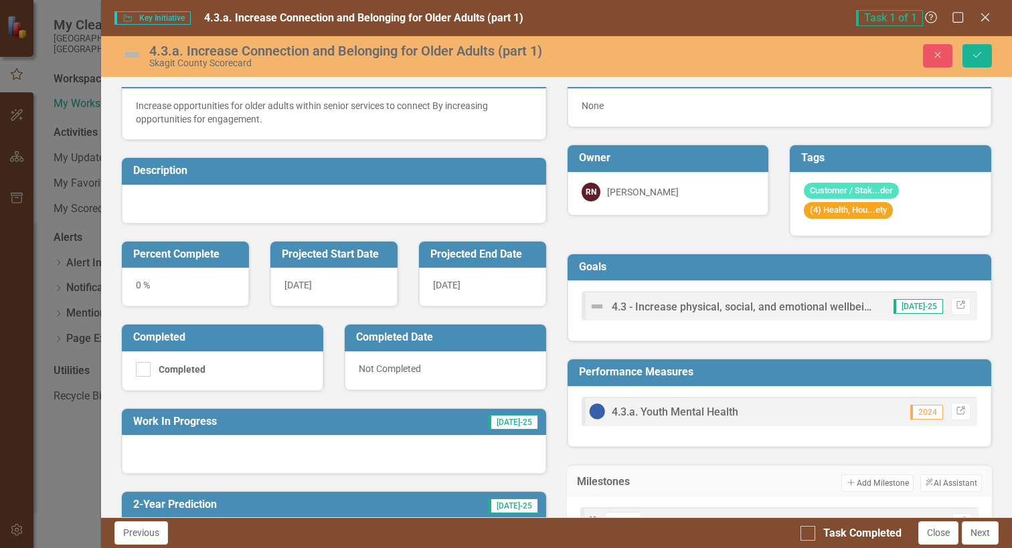
scroll to position [0, 0]
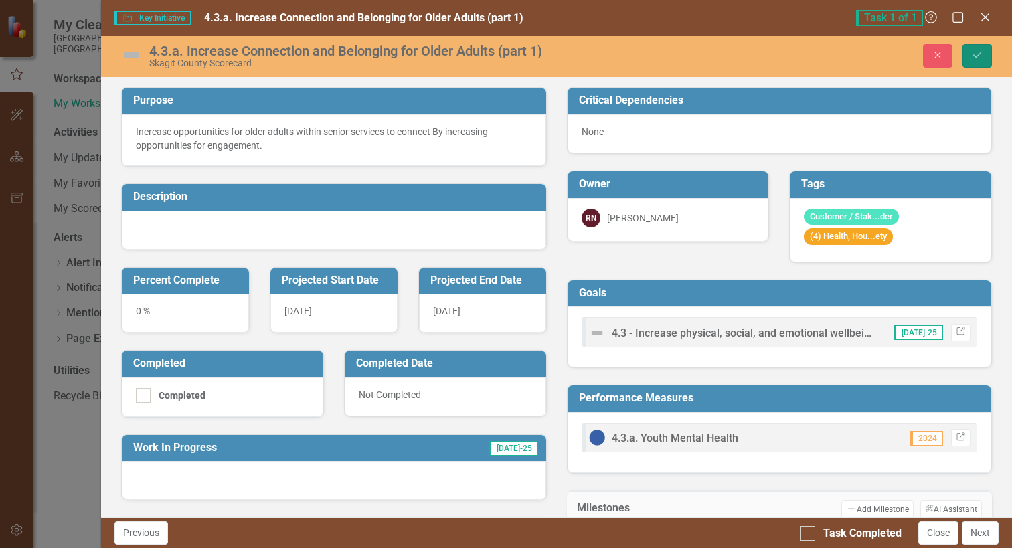
click at [978, 55] on icon "Save" at bounding box center [977, 54] width 12 height 9
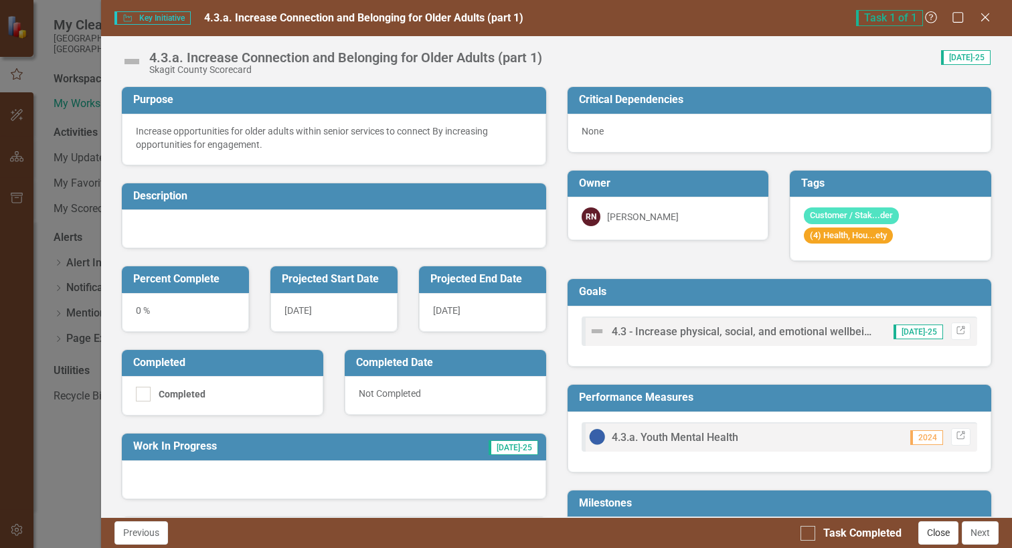
click at [940, 534] on button "Close" at bounding box center [938, 532] width 40 height 23
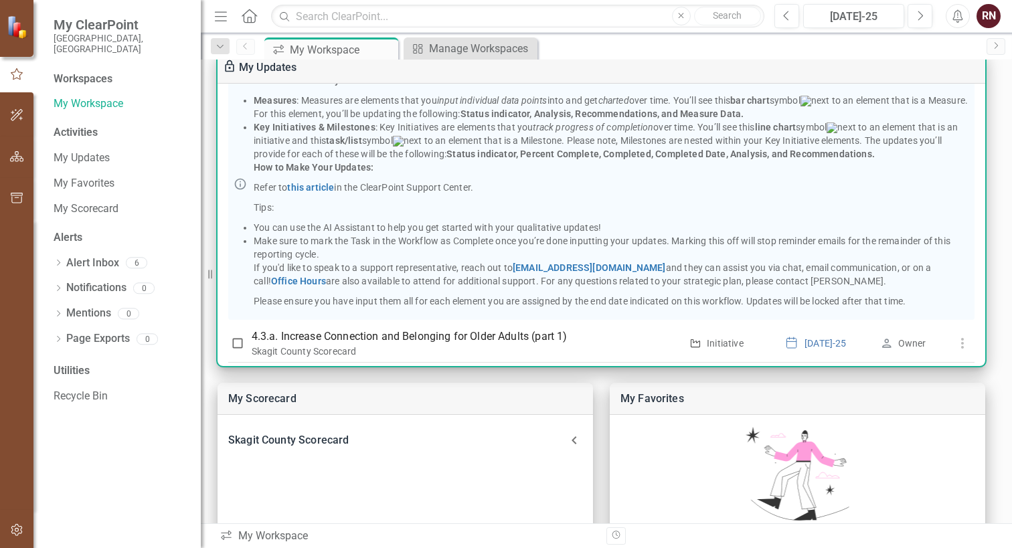
scroll to position [175, 0]
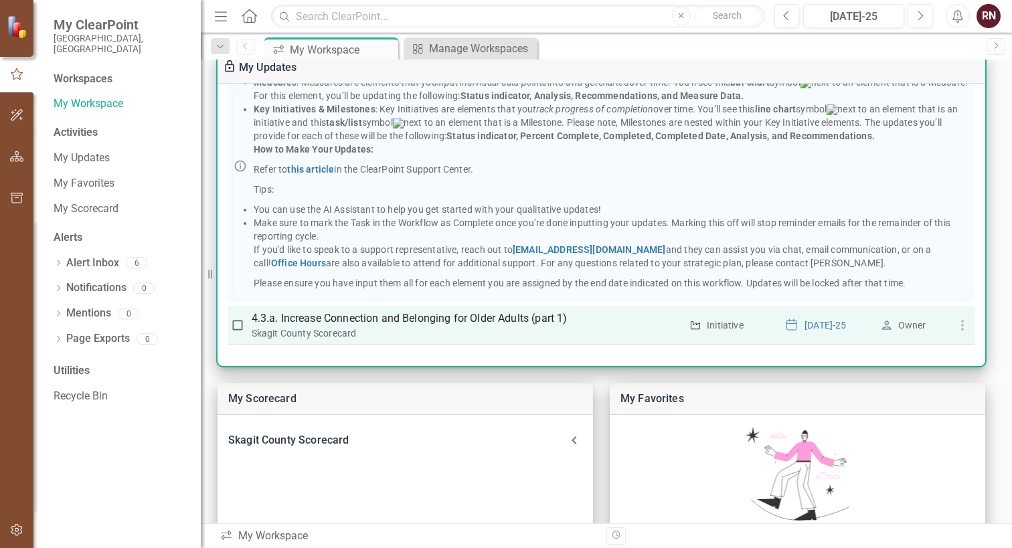
click at [236, 325] on input "checkbox" at bounding box center [237, 325] width 13 height 13
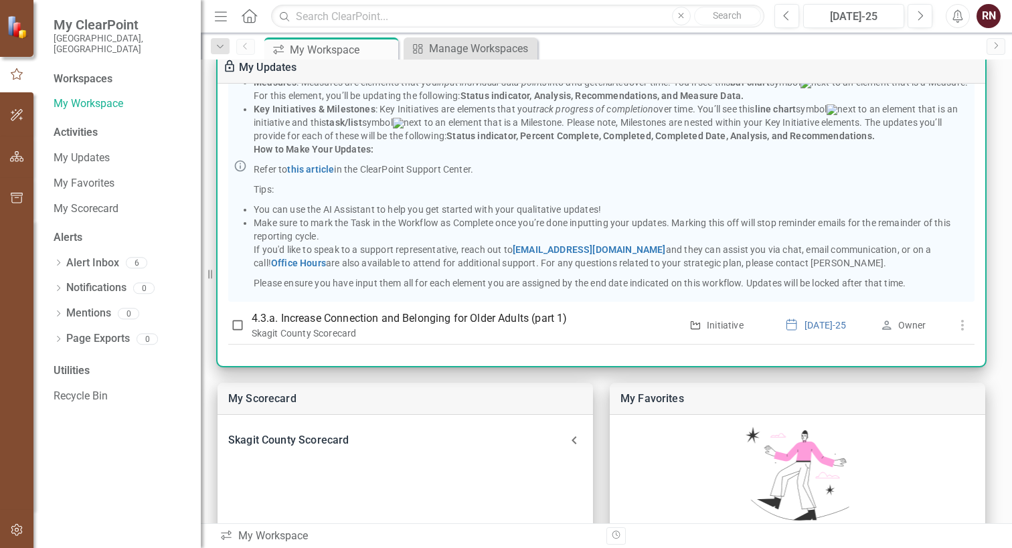
checkbox input "true"
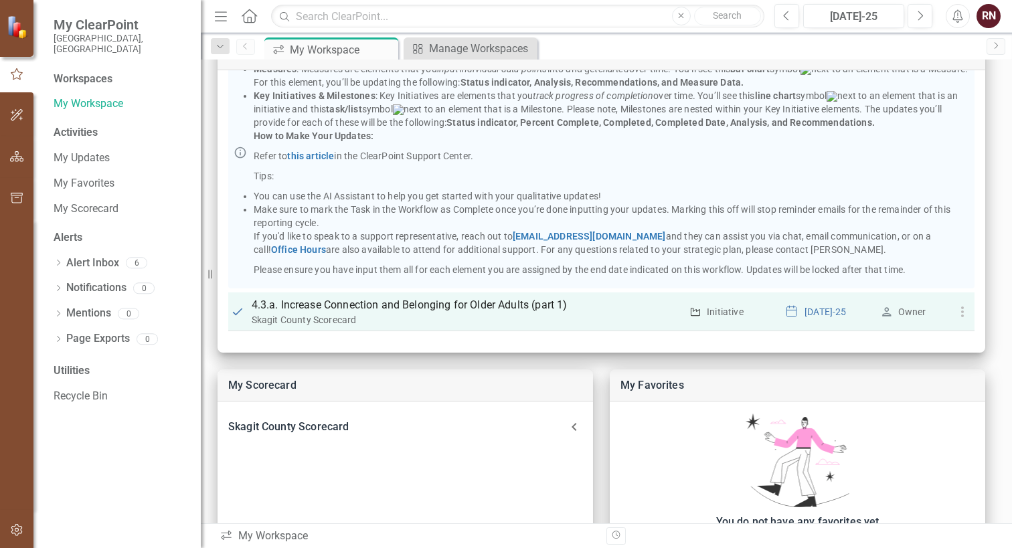
scroll to position [67, 0]
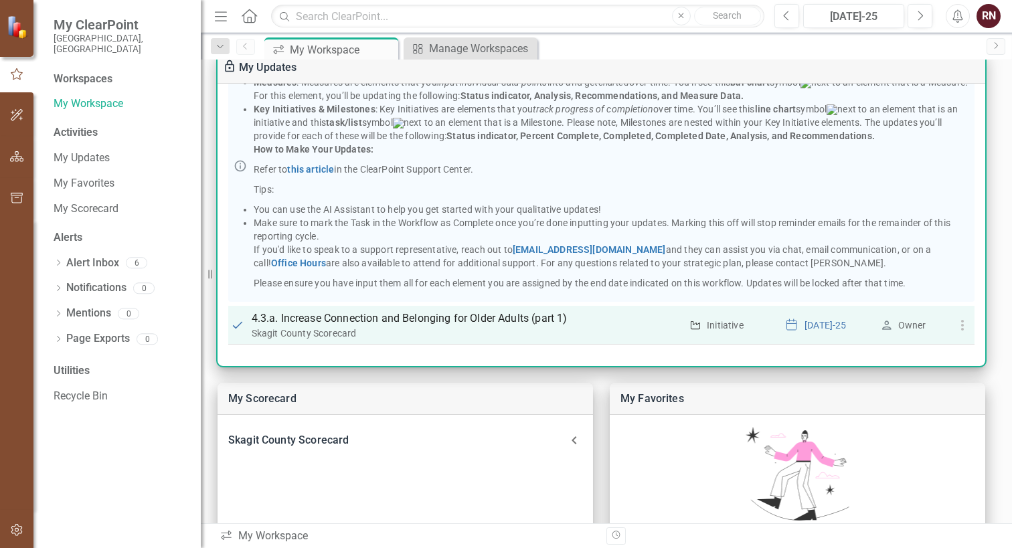
click at [814, 322] on div "[DATE]-25" at bounding box center [828, 325] width 85 height 13
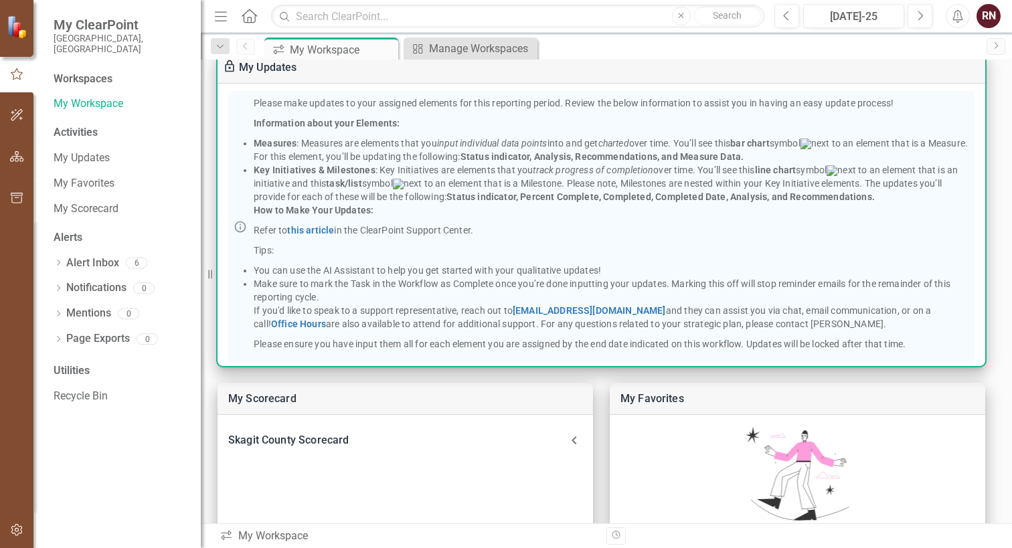
scroll to position [0, 0]
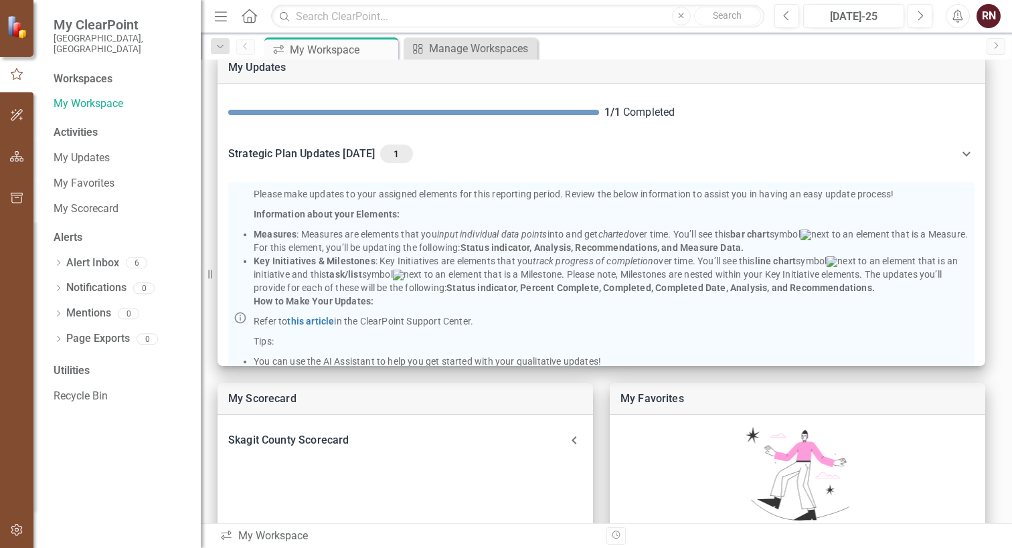
click at [992, 12] on div "RN" at bounding box center [989, 16] width 24 height 24
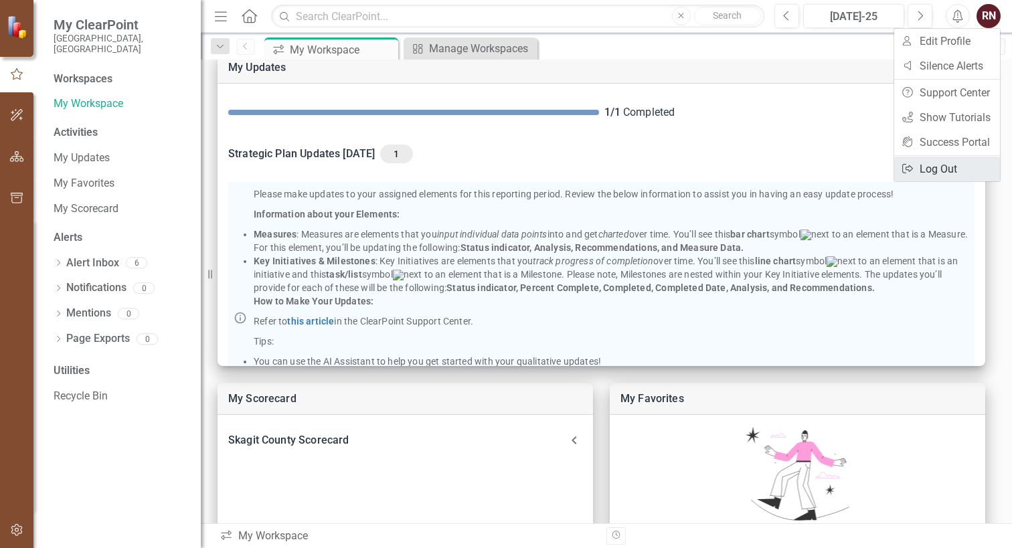
click at [932, 169] on link "Logout Log Out" at bounding box center [947, 169] width 106 height 25
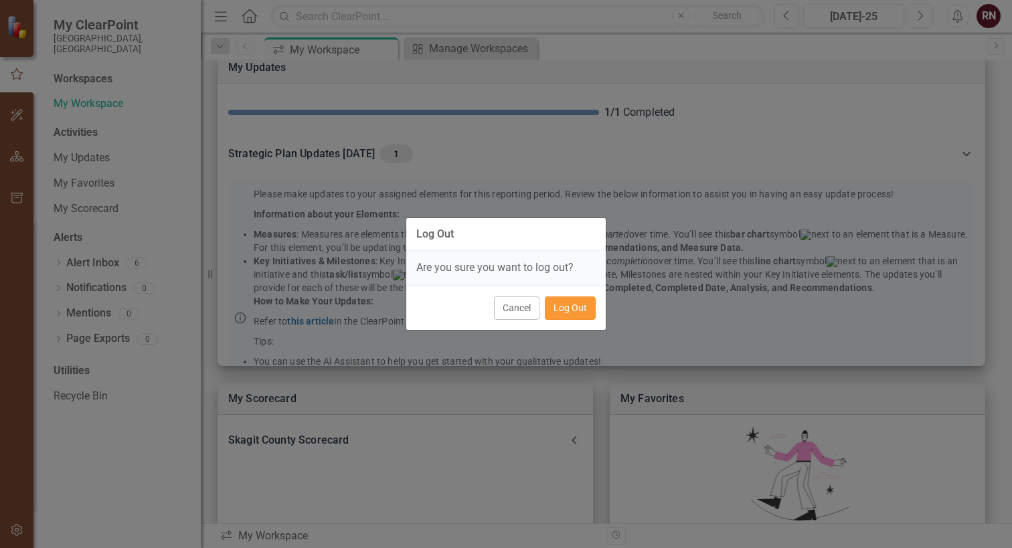
click at [587, 312] on button "Log Out" at bounding box center [570, 308] width 51 height 23
